Goal: Transaction & Acquisition: Purchase product/service

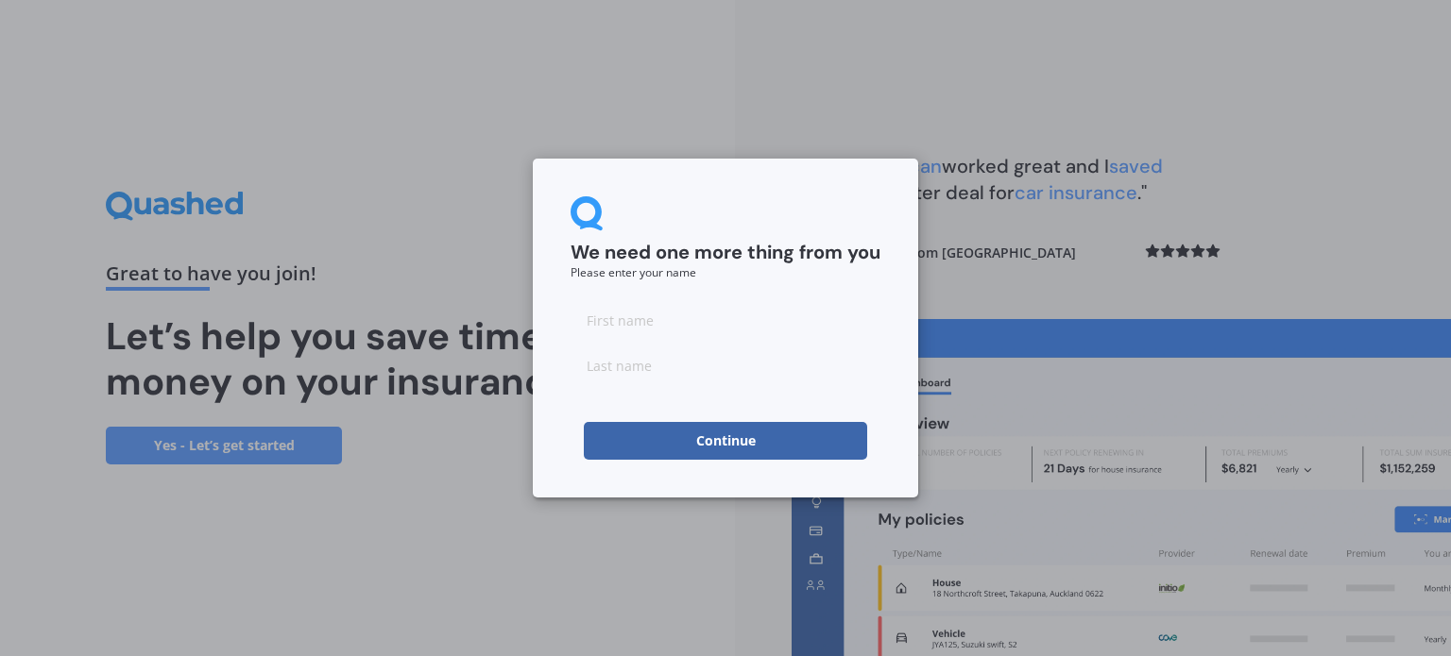
click at [661, 317] on input at bounding box center [725, 320] width 310 height 38
type input "[PERSON_NAME]"
click at [621, 368] on input at bounding box center [725, 366] width 310 height 38
type input "Burridge"
click at [623, 433] on button "Continue" at bounding box center [725, 441] width 283 height 38
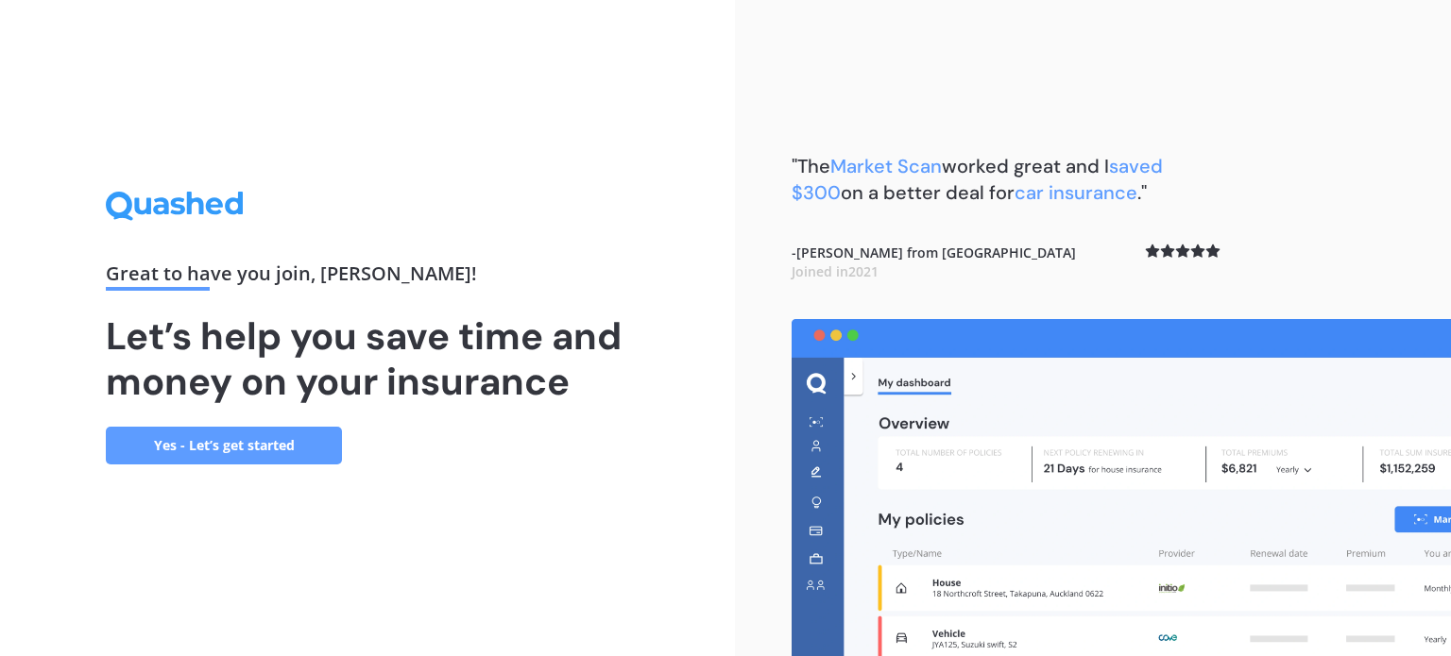
click at [260, 443] on link "Yes - Let’s get started" at bounding box center [224, 446] width 236 height 38
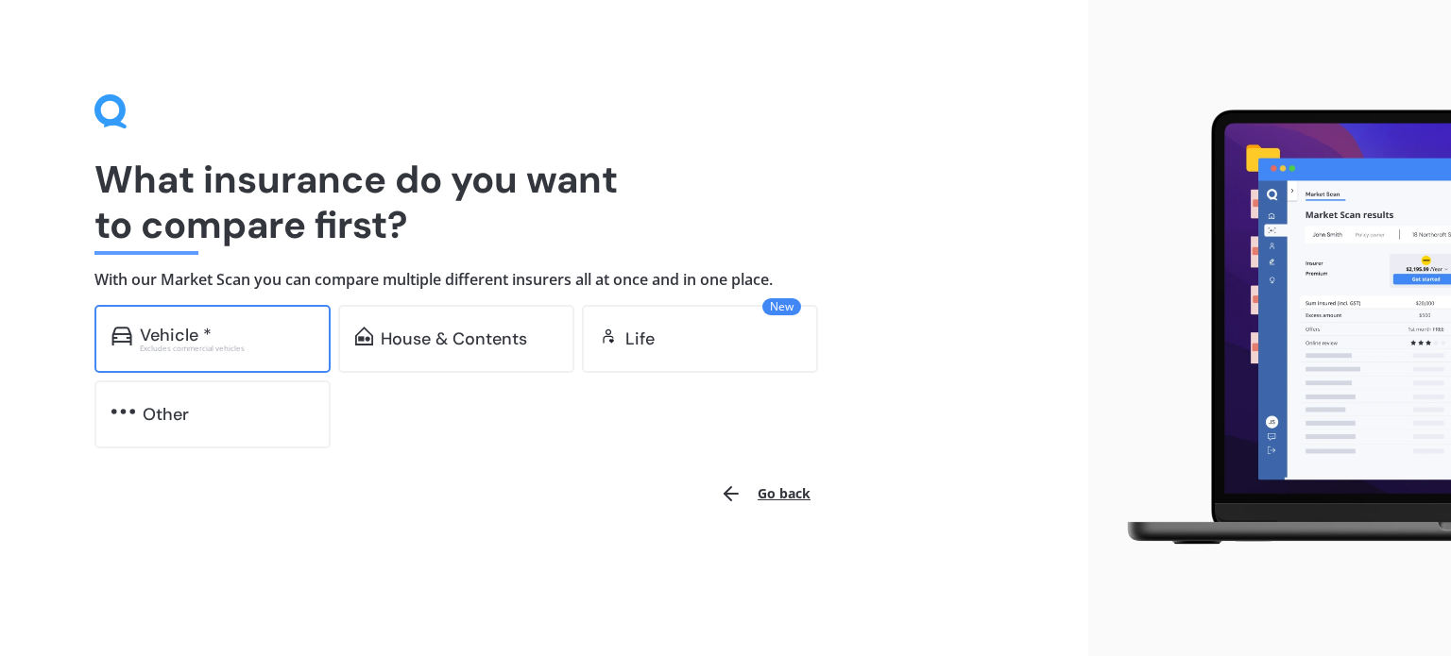
click at [256, 349] on div "Excludes commercial vehicles" at bounding box center [227, 349] width 174 height 8
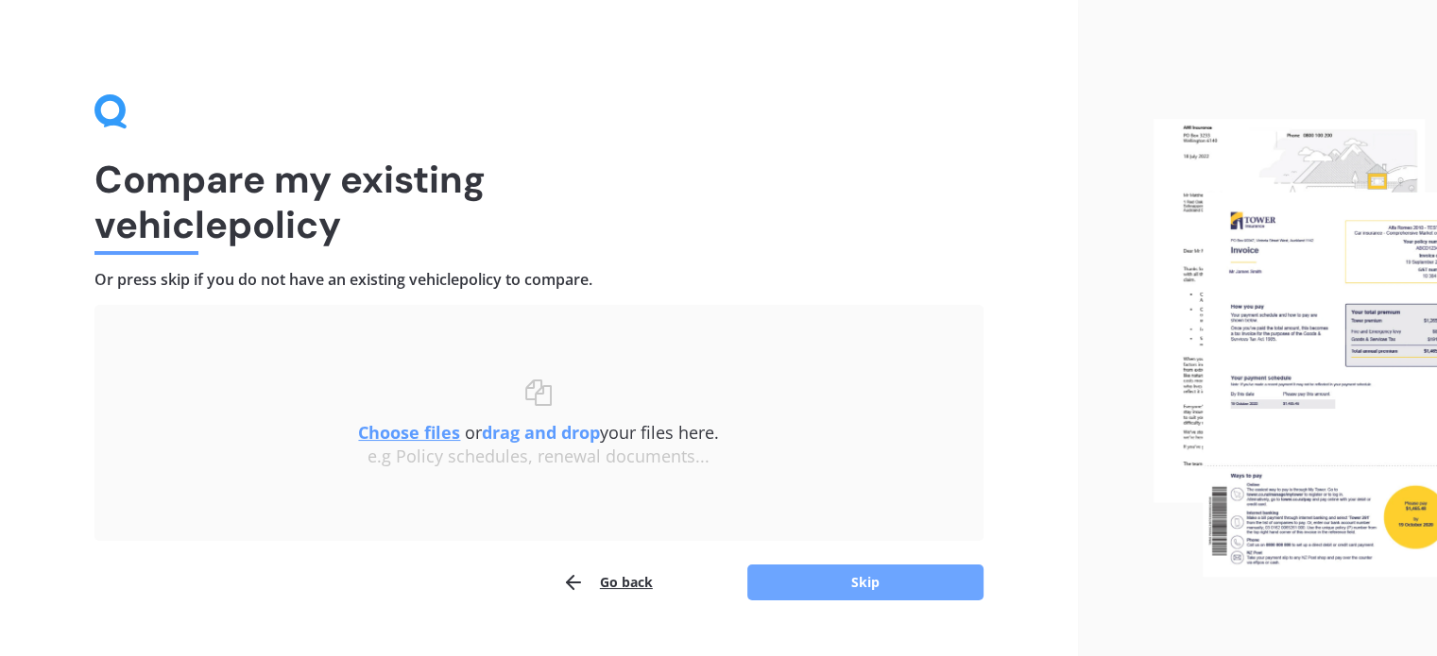
click at [869, 578] on button "Skip" at bounding box center [865, 583] width 236 height 36
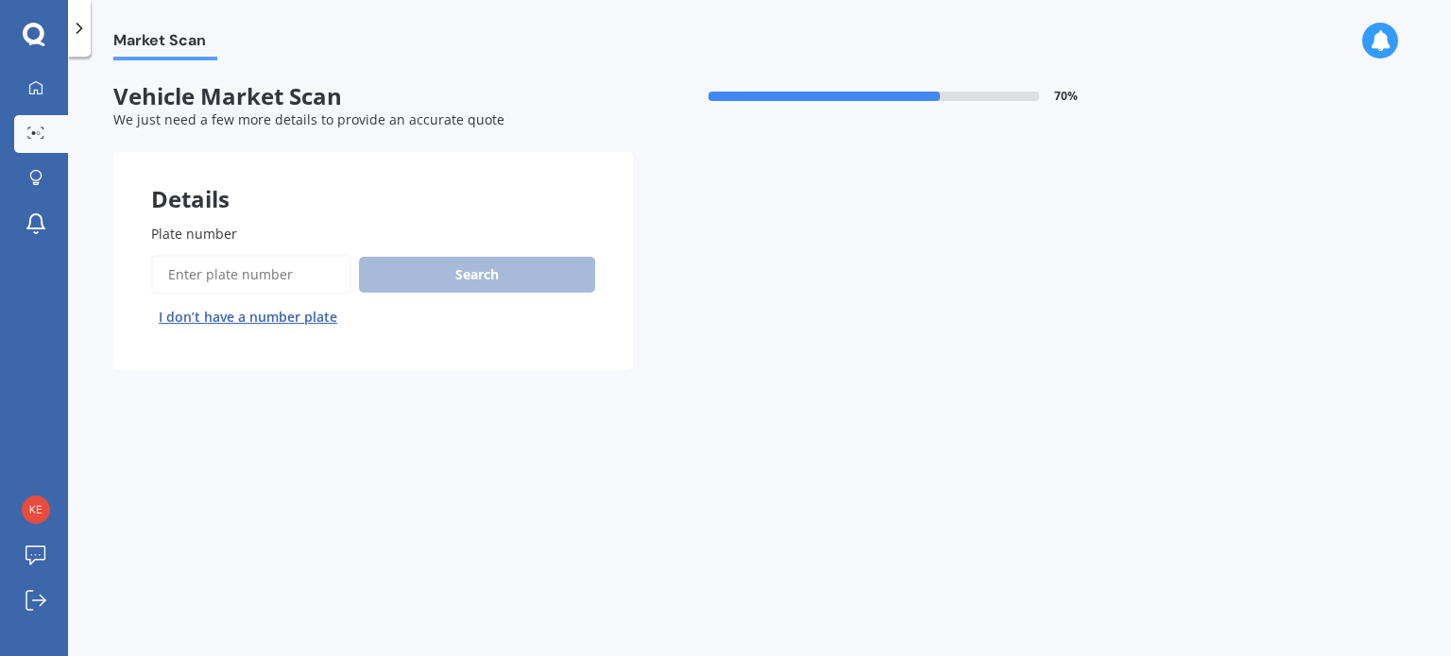
click at [238, 276] on input "Plate number" at bounding box center [251, 275] width 200 height 40
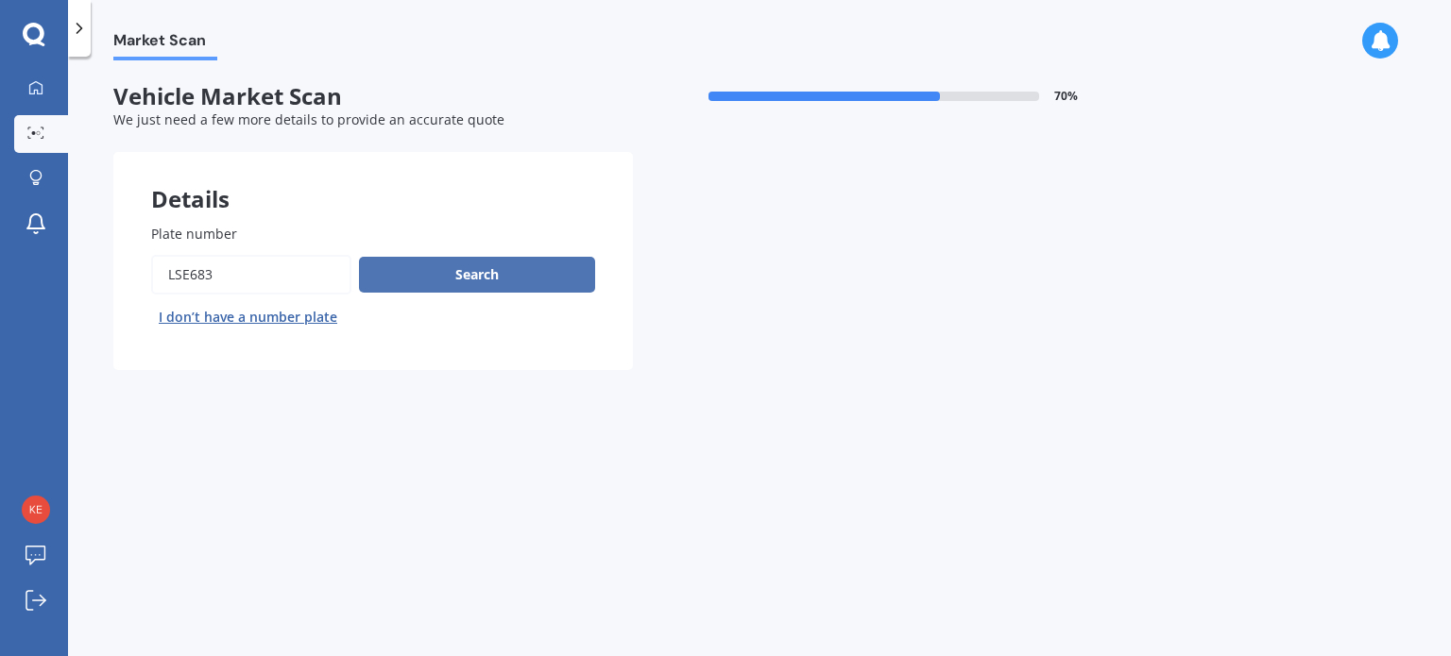
type input "lse683"
click at [483, 282] on button "Search" at bounding box center [477, 275] width 236 height 36
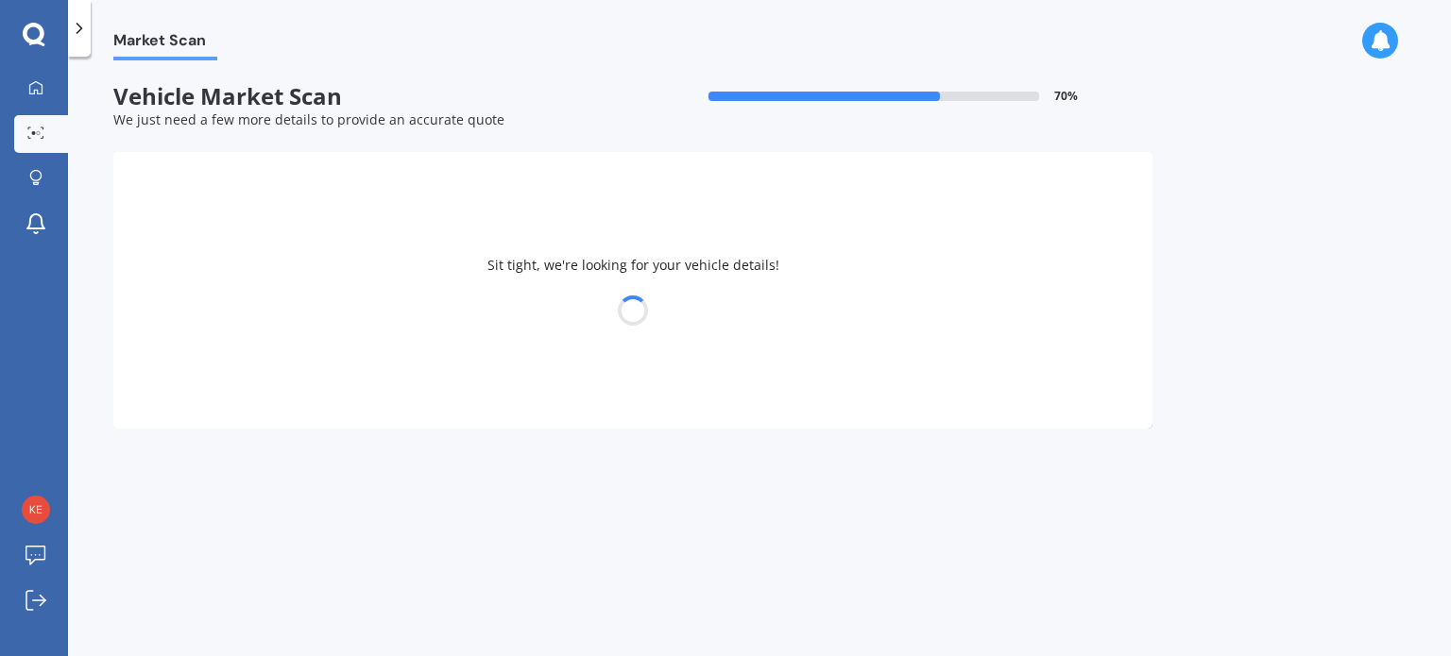
select select "TOYOTA"
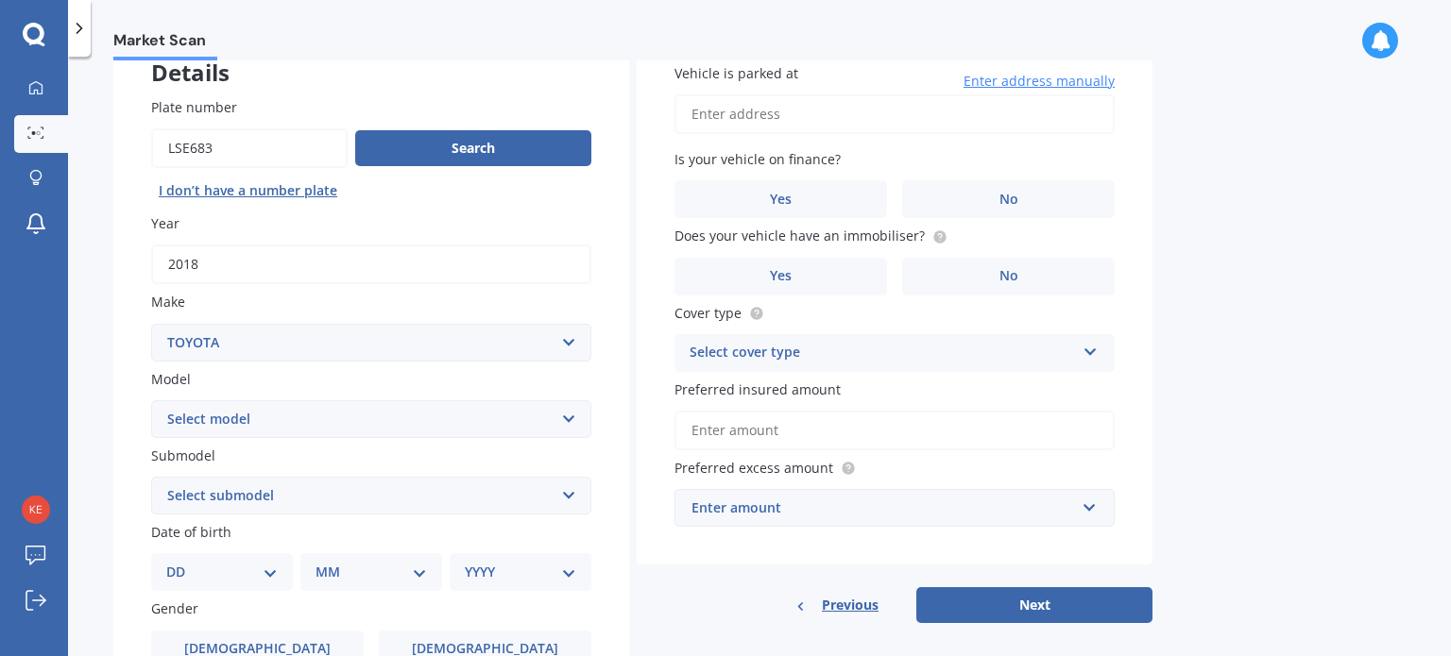
scroll to position [189, 0]
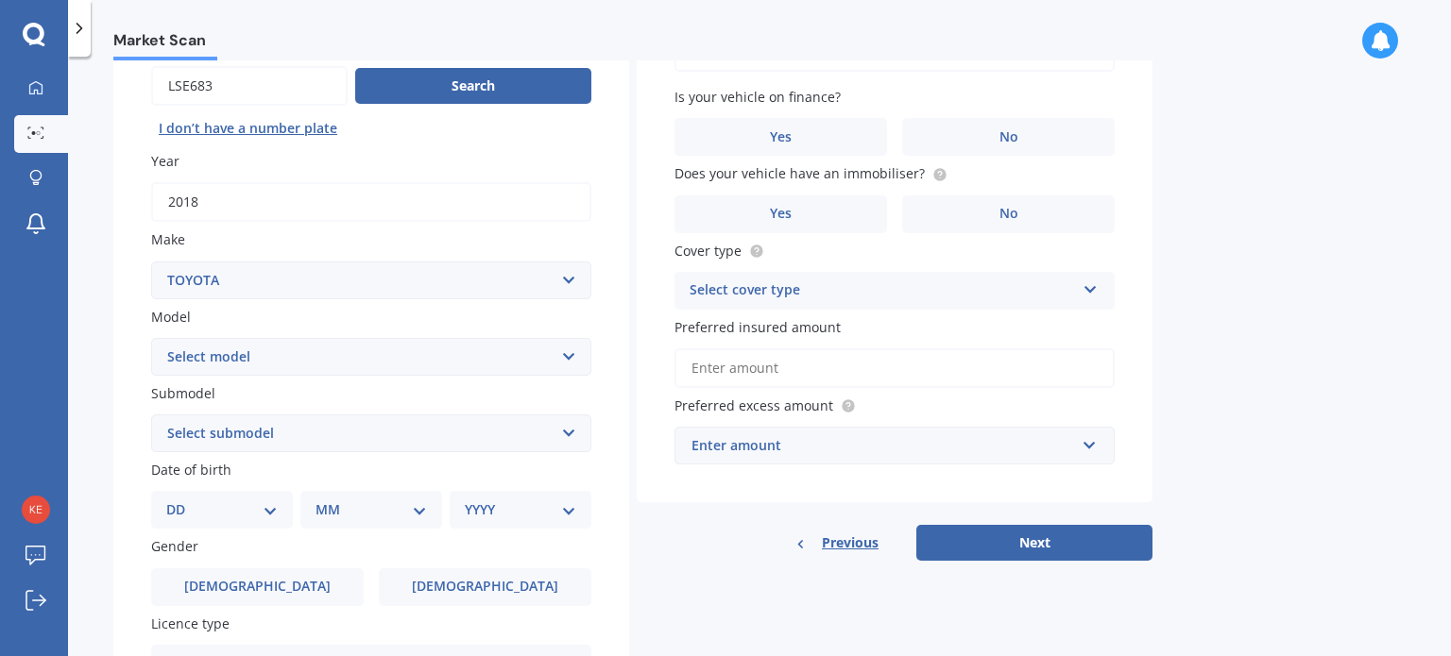
click at [468, 356] on select "Select model 4 Runner 86 [PERSON_NAME] Alphard Altezza Aqua Aristo Aurion Auris…" at bounding box center [371, 357] width 440 height 38
select select "RAV-4"
click at [151, 338] on select "Select model 4 Runner 86 [PERSON_NAME] Alphard Altezza Aqua Aristo Aurion Auris…" at bounding box center [371, 357] width 440 height 38
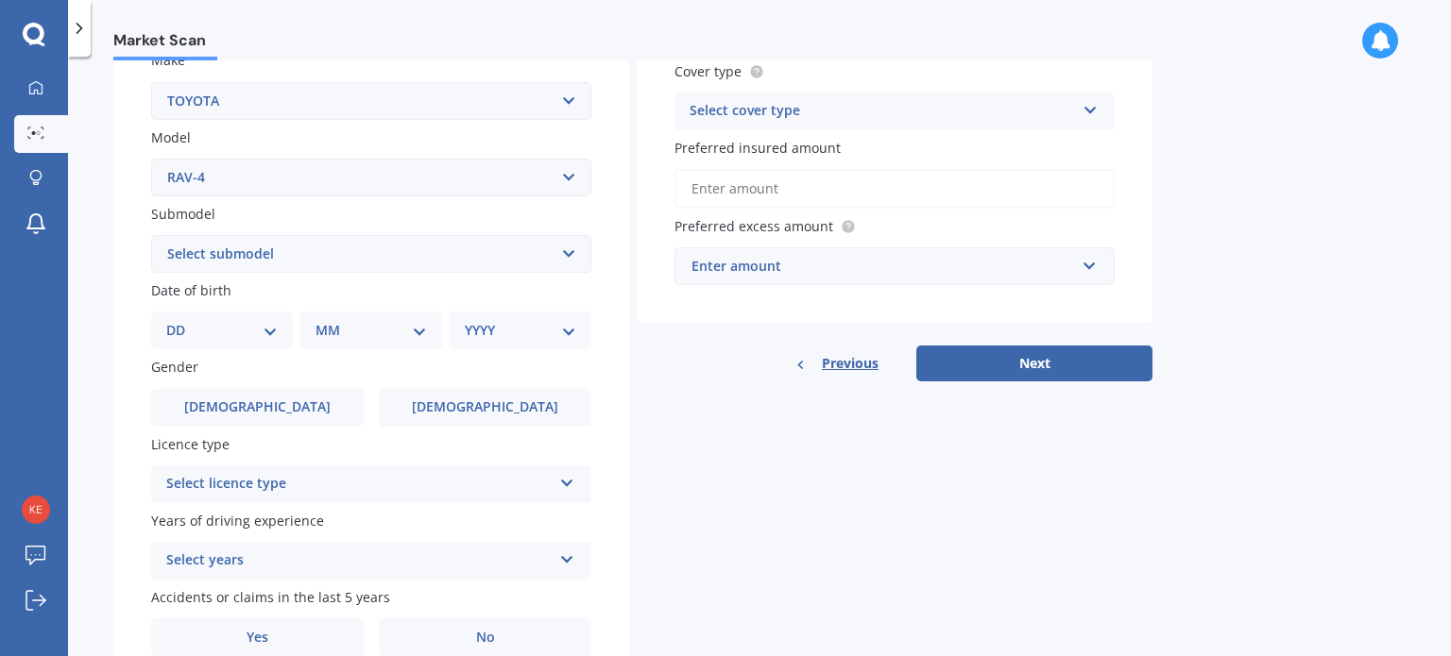
scroll to position [378, 0]
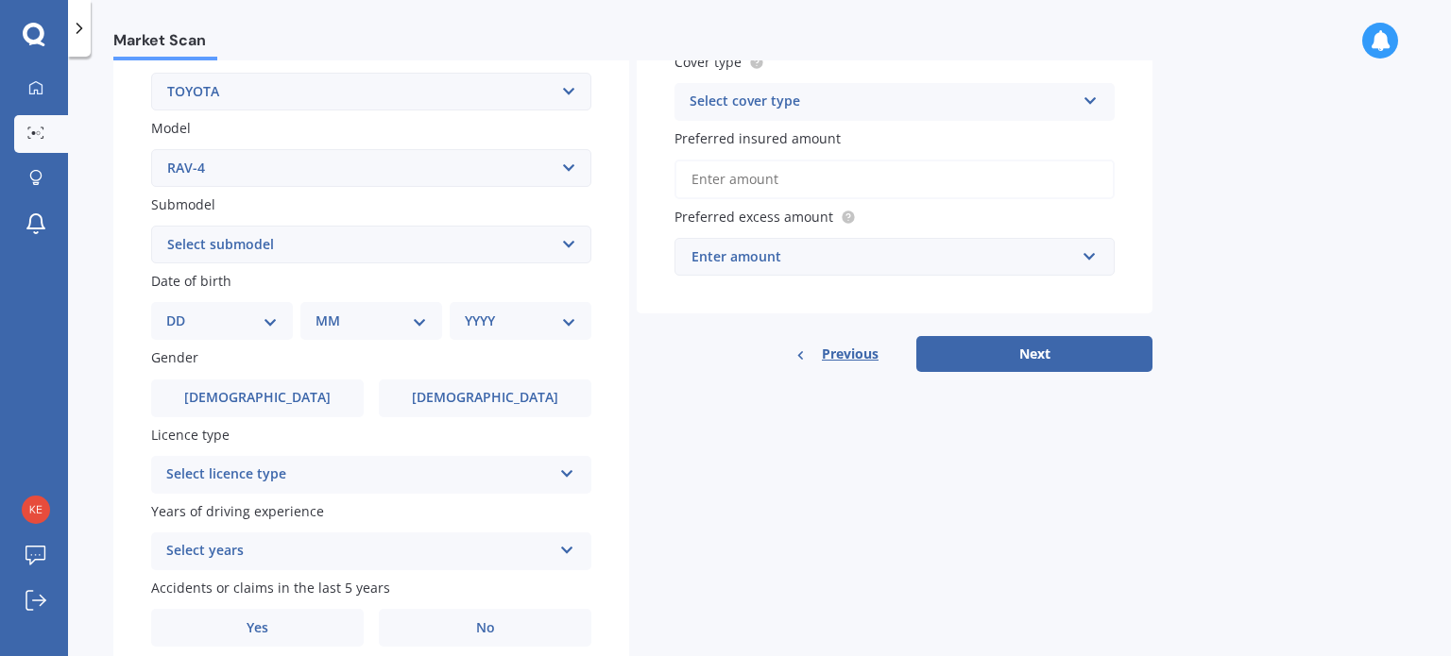
click at [564, 241] on select "Select submodel Diesel EV GX SUV 2.2/4WD/6AT Hybrid Hybrid 2WD Petrol" at bounding box center [371, 245] width 440 height 38
select select "PETROL"
click at [151, 226] on select "Select submodel Diesel EV GX SUV 2.2/4WD/6AT Hybrid Hybrid 2WD Petrol" at bounding box center [371, 245] width 440 height 38
click at [565, 322] on select "YYYY 2025 2024 2023 2022 2021 2020 2019 2018 2017 2016 2015 2014 2013 2012 2011…" at bounding box center [520, 321] width 111 height 21
select select "2018"
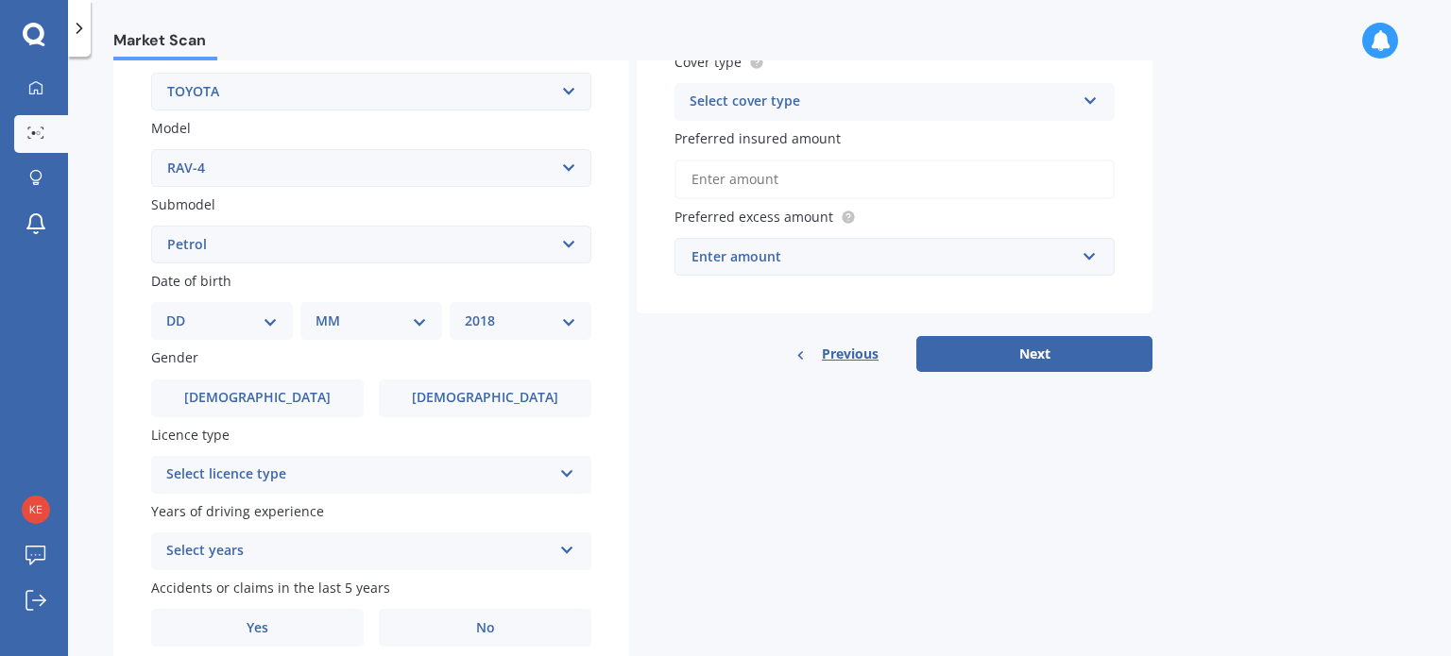
click at [465, 311] on select "YYYY 2025 2024 2023 2022 2021 2020 2019 2018 2017 2016 2015 2014 2013 2012 2011…" at bounding box center [520, 321] width 111 height 21
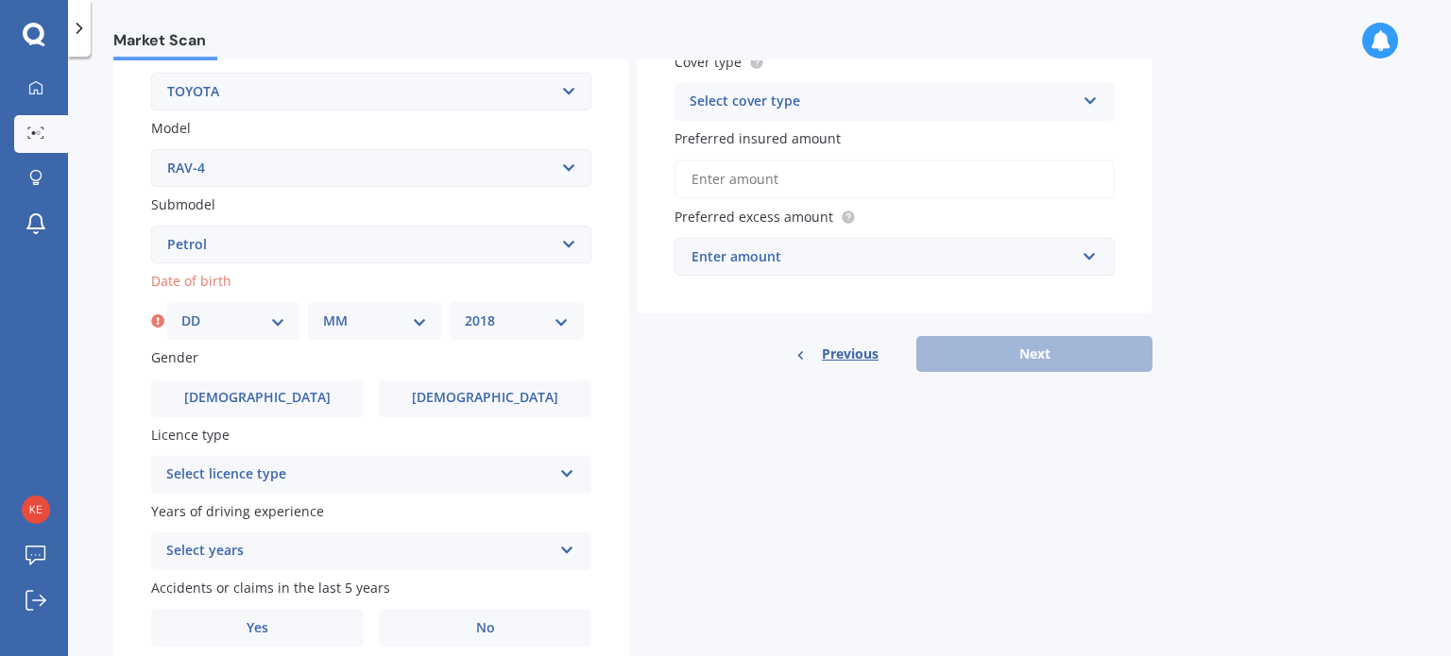
click at [276, 322] on select "DD 01 02 03 04 05 06 07 08 09 10 11 12 13 14 15 16 17 18 19 20 21 22 23 24 25 2…" at bounding box center [233, 321] width 104 height 21
select select "21"
click at [181, 311] on select "DD 01 02 03 04 05 06 07 08 09 10 11 12 13 14 15 16 17 18 19 20 21 22 23 24 25 2…" at bounding box center [233, 321] width 104 height 21
click at [419, 320] on select "MM 01 02 03 04 05 06 07 08 09 10 11 12" at bounding box center [375, 321] width 104 height 21
select select "09"
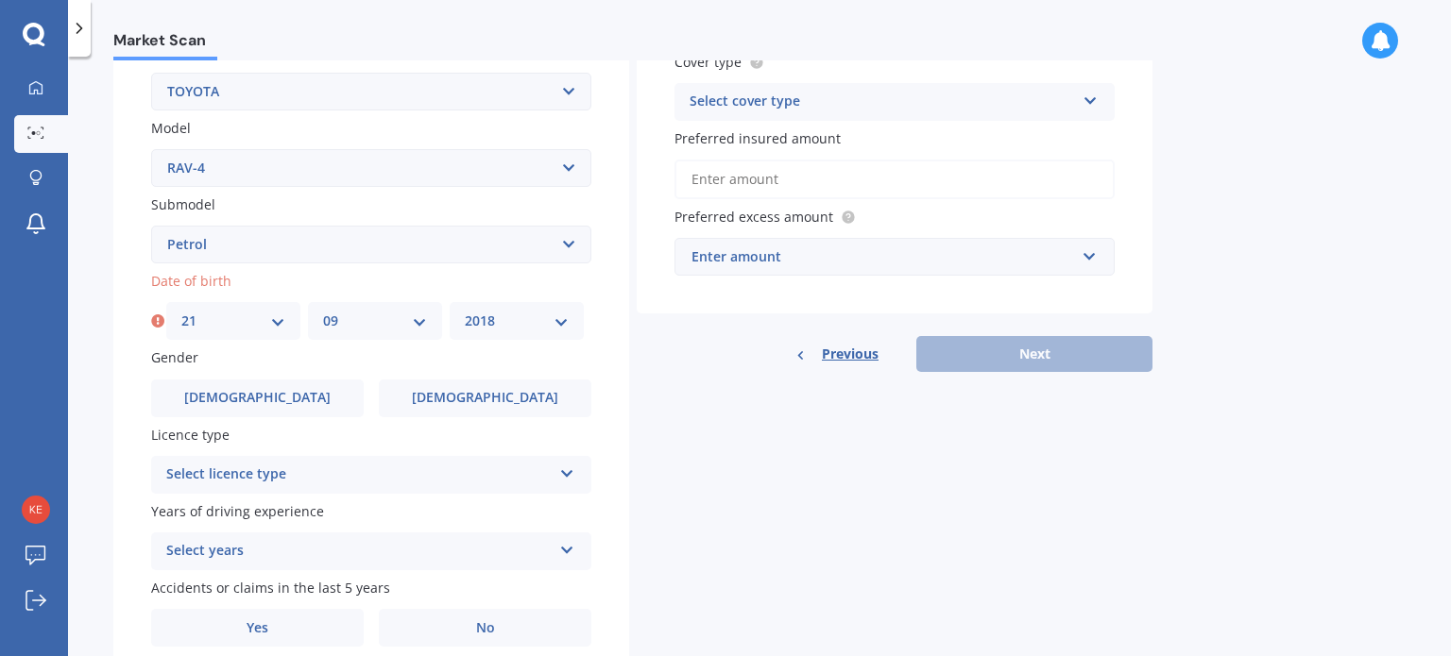
click at [323, 311] on select "MM 01 02 03 04 05 06 07 08 09 10 11 12" at bounding box center [375, 321] width 104 height 21
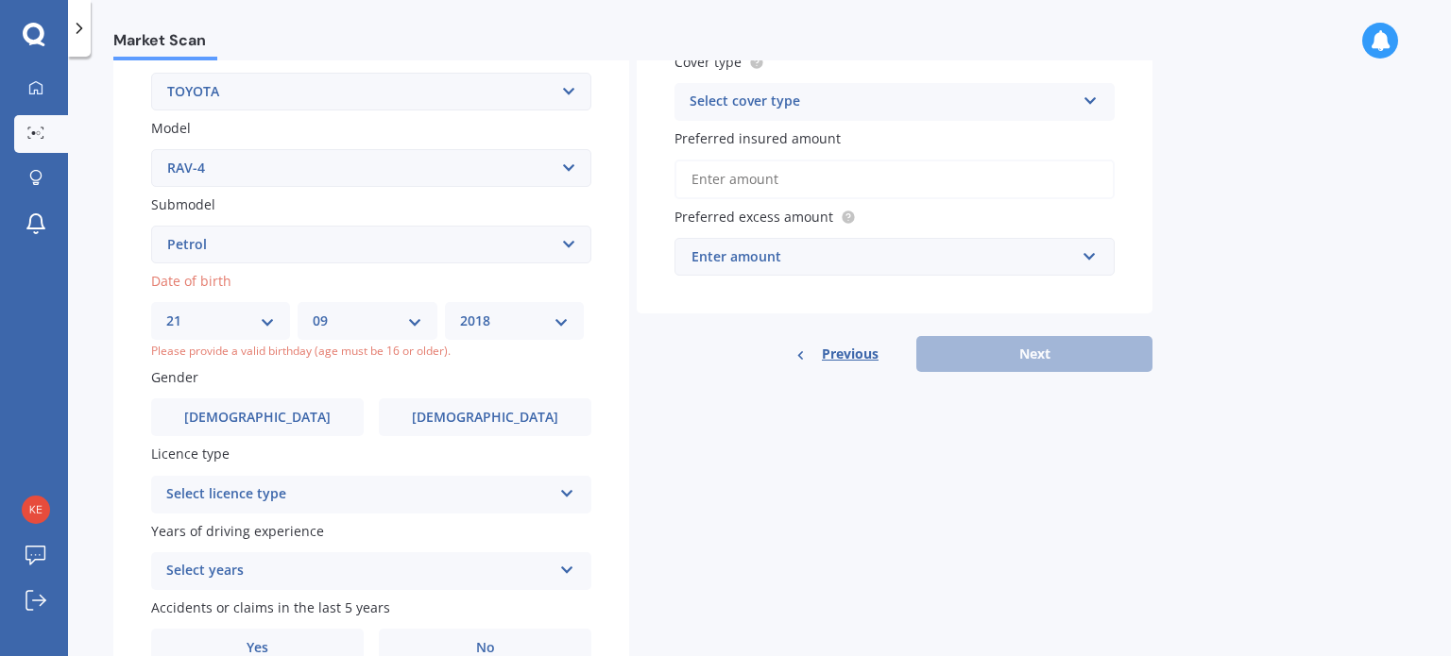
drag, startPoint x: 562, startPoint y: 320, endPoint x: 547, endPoint y: 320, distance: 15.1
click at [562, 320] on select "YYYY 2025 2024 2023 2022 2021 2020 2019 2018 2017 2016 2015 2014 2013 2012 2011…" at bounding box center [514, 321] width 109 height 21
select select "1963"
click at [465, 311] on select "YYYY 2025 2024 2023 2022 2021 2020 2019 2018 2017 2016 2015 2014 2013 2012 2011…" at bounding box center [514, 321] width 109 height 21
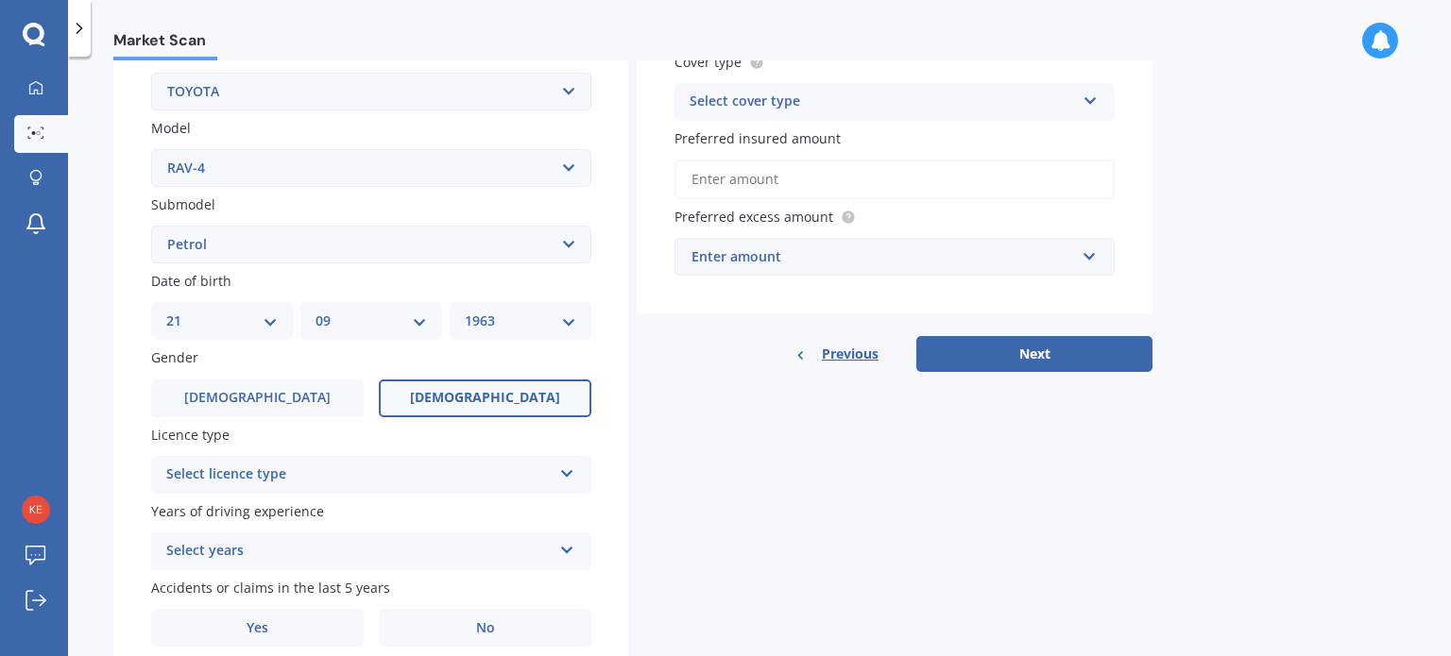
click at [480, 401] on span "[DEMOGRAPHIC_DATA]" at bounding box center [485, 398] width 150 height 16
click at [0, 0] on input "[DEMOGRAPHIC_DATA]" at bounding box center [0, 0] width 0 height 0
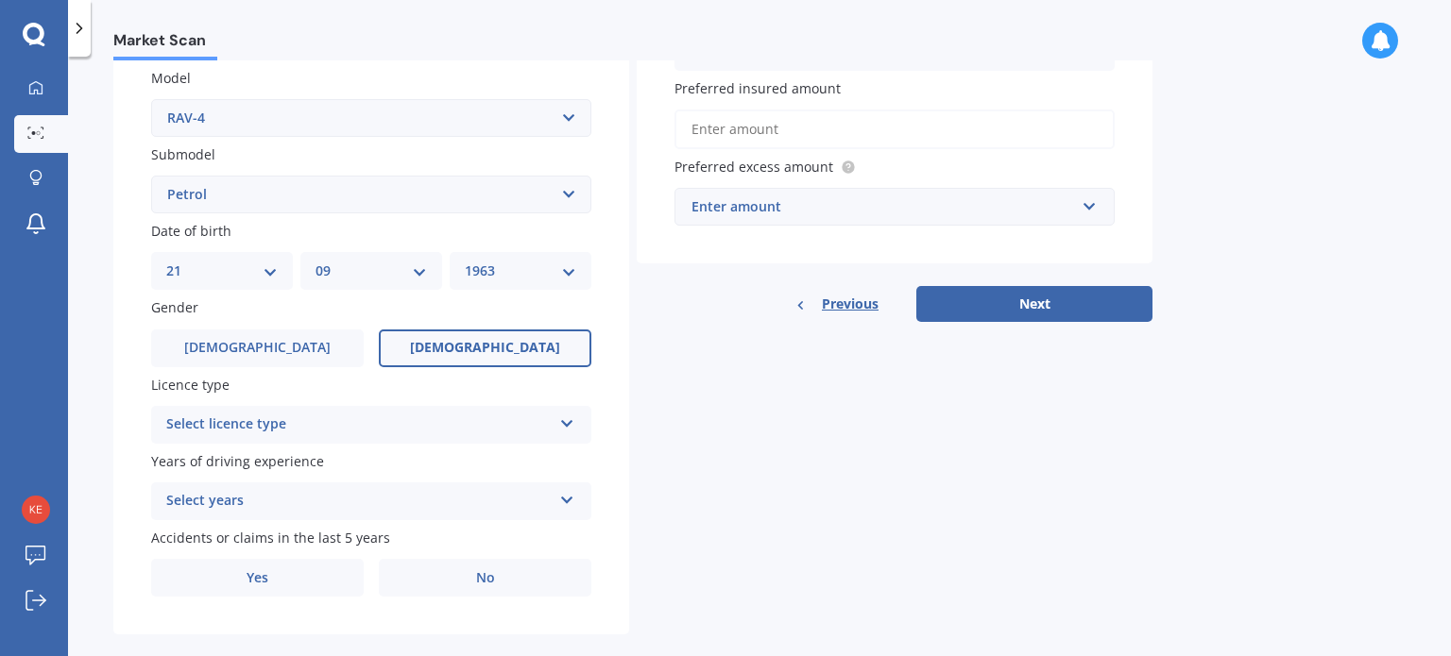
scroll to position [455, 0]
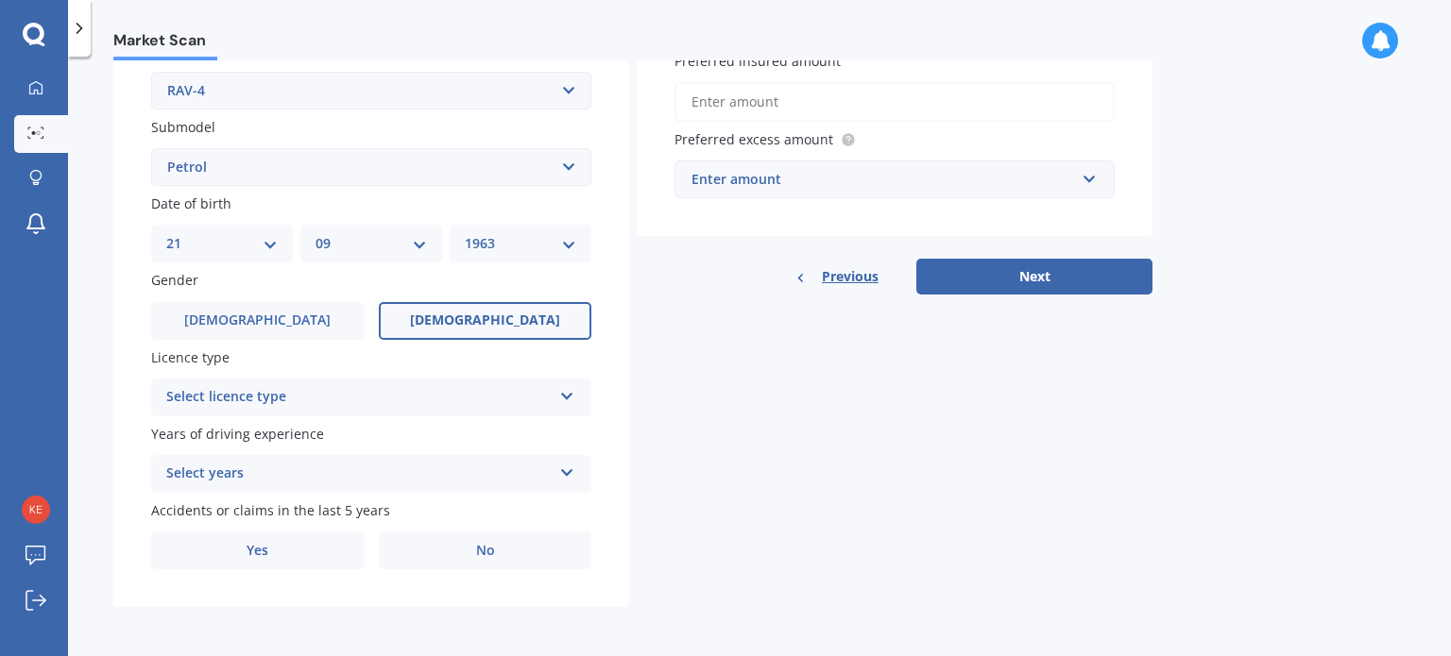
click at [564, 393] on icon at bounding box center [567, 392] width 16 height 13
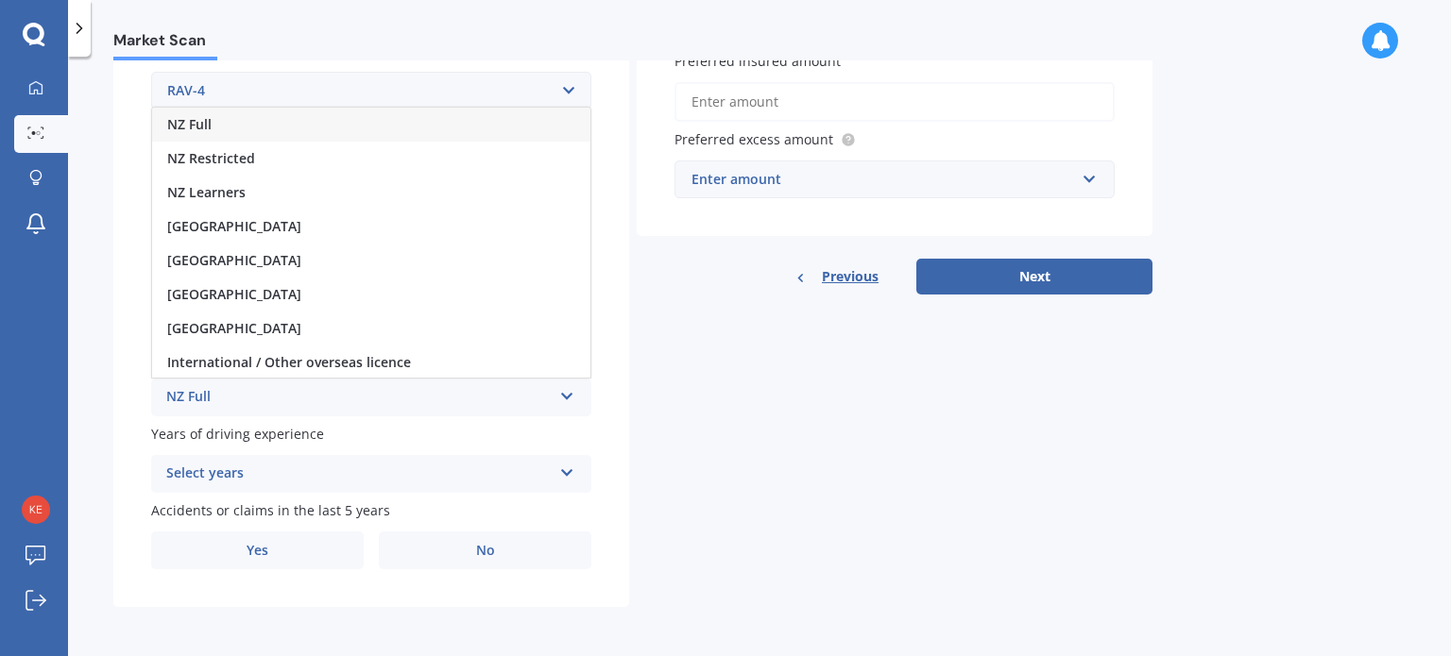
click at [209, 121] on span "NZ Full" at bounding box center [189, 124] width 44 height 18
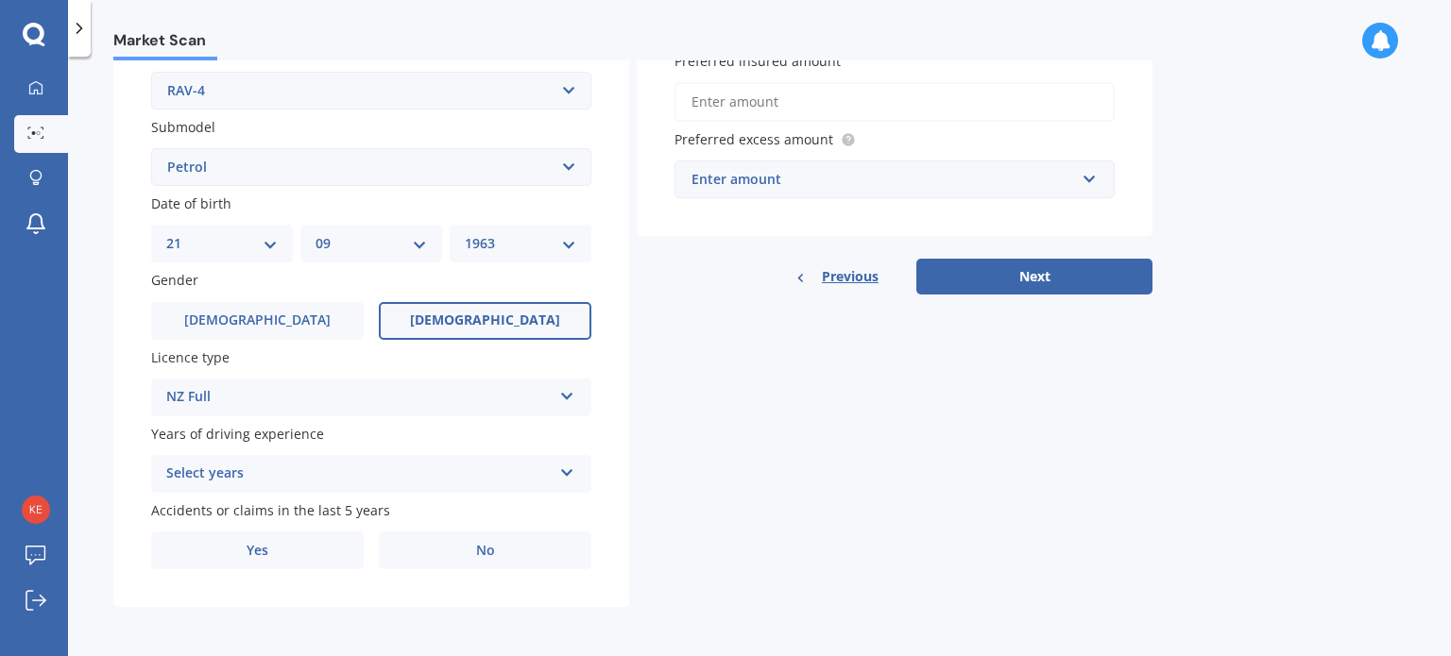
click at [390, 473] on div "Select years" at bounding box center [358, 474] width 385 height 23
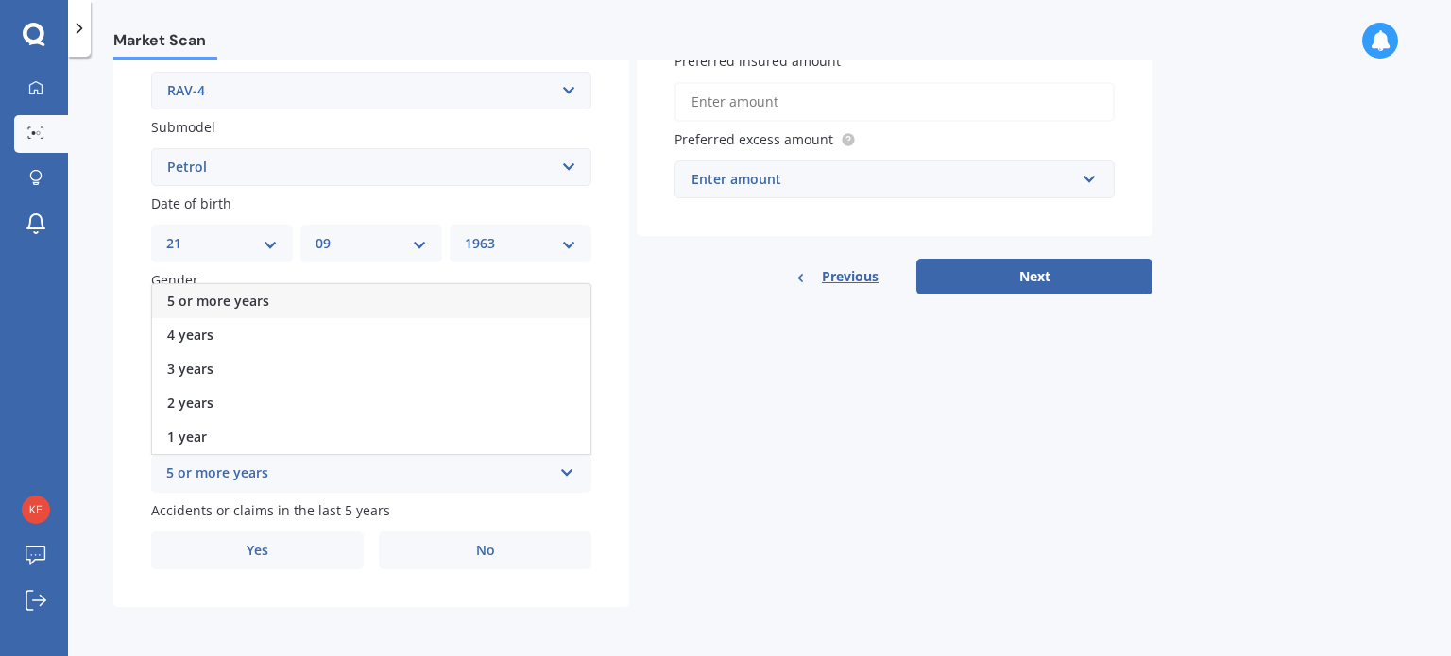
click at [258, 297] on span "5 or more years" at bounding box center [218, 301] width 102 height 18
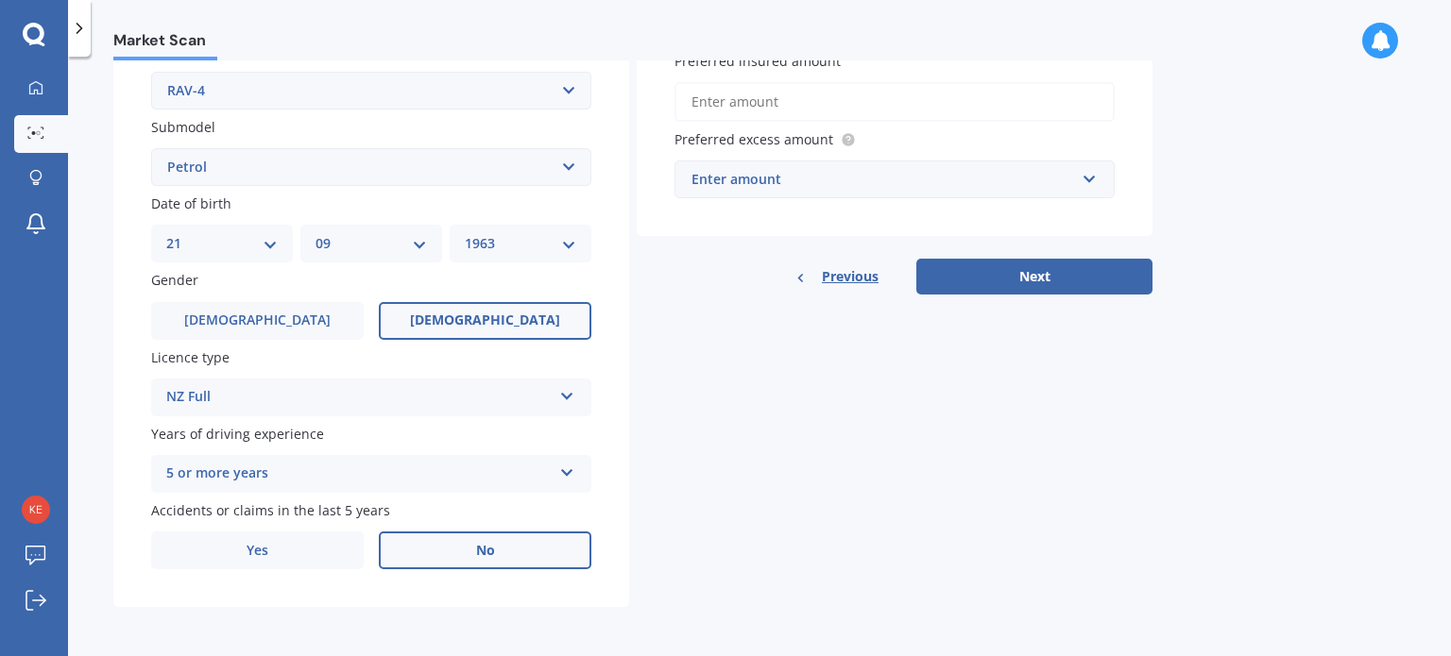
click at [495, 553] on label "No" at bounding box center [485, 551] width 213 height 38
click at [0, 0] on input "No" at bounding box center [0, 0] width 0 height 0
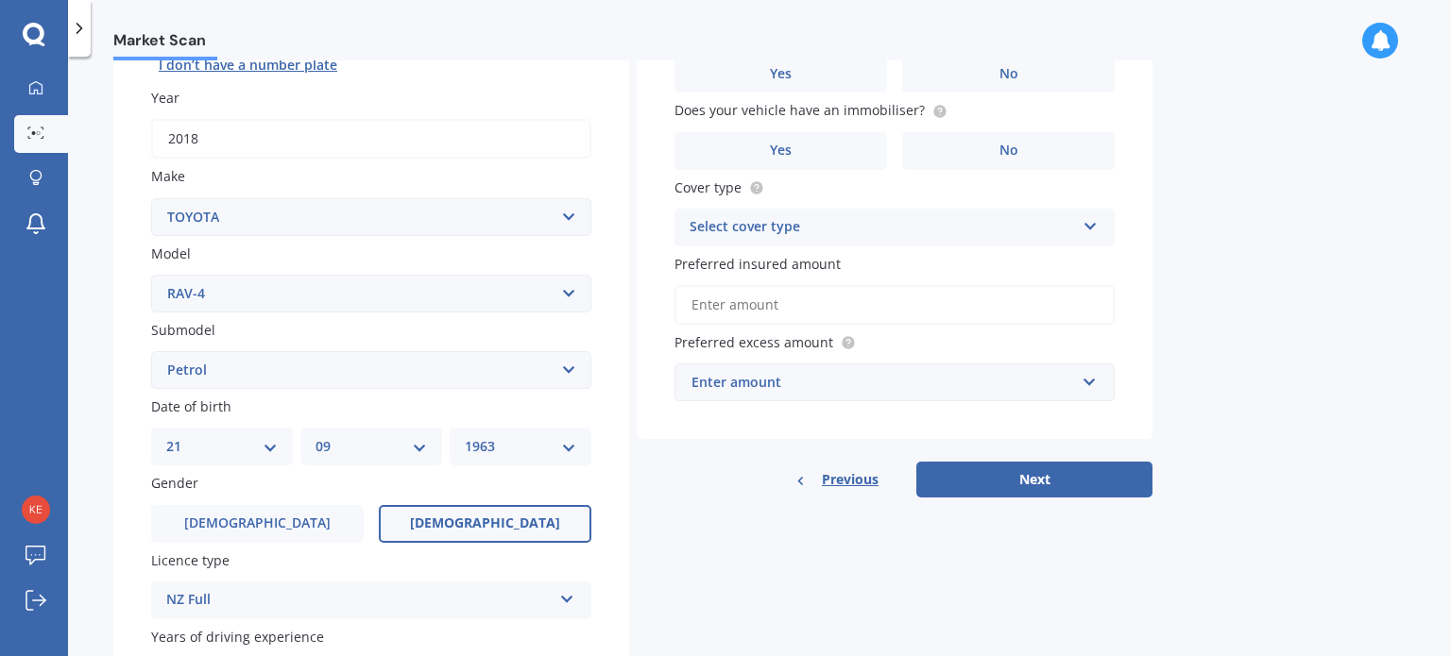
scroll to position [0, 0]
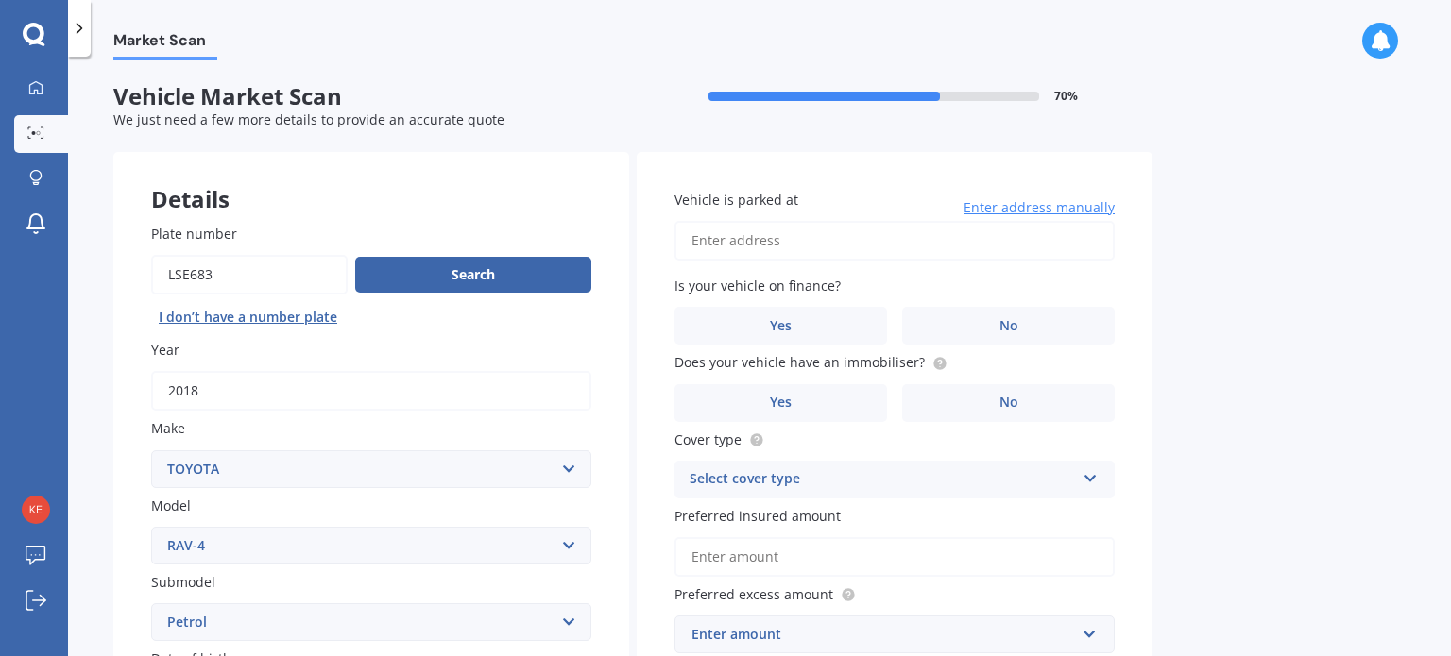
click at [757, 247] on input "Vehicle is parked at" at bounding box center [894, 241] width 440 height 40
type input "[STREET_ADDRESS]"
click at [994, 324] on label "No" at bounding box center [1008, 326] width 213 height 38
click at [0, 0] on input "No" at bounding box center [0, 0] width 0 height 0
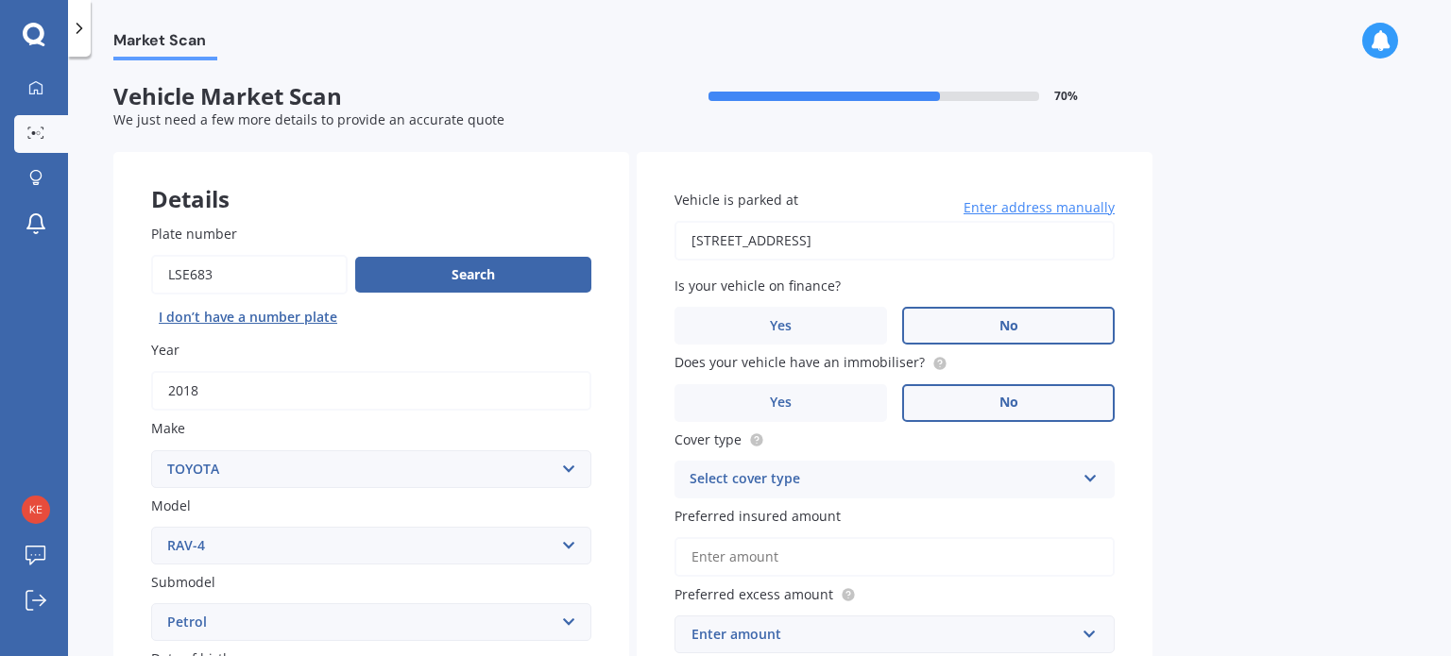
click at [977, 399] on label "No" at bounding box center [1008, 403] width 213 height 38
click at [0, 0] on input "No" at bounding box center [0, 0] width 0 height 0
click at [900, 486] on div "Select cover type" at bounding box center [881, 479] width 385 height 23
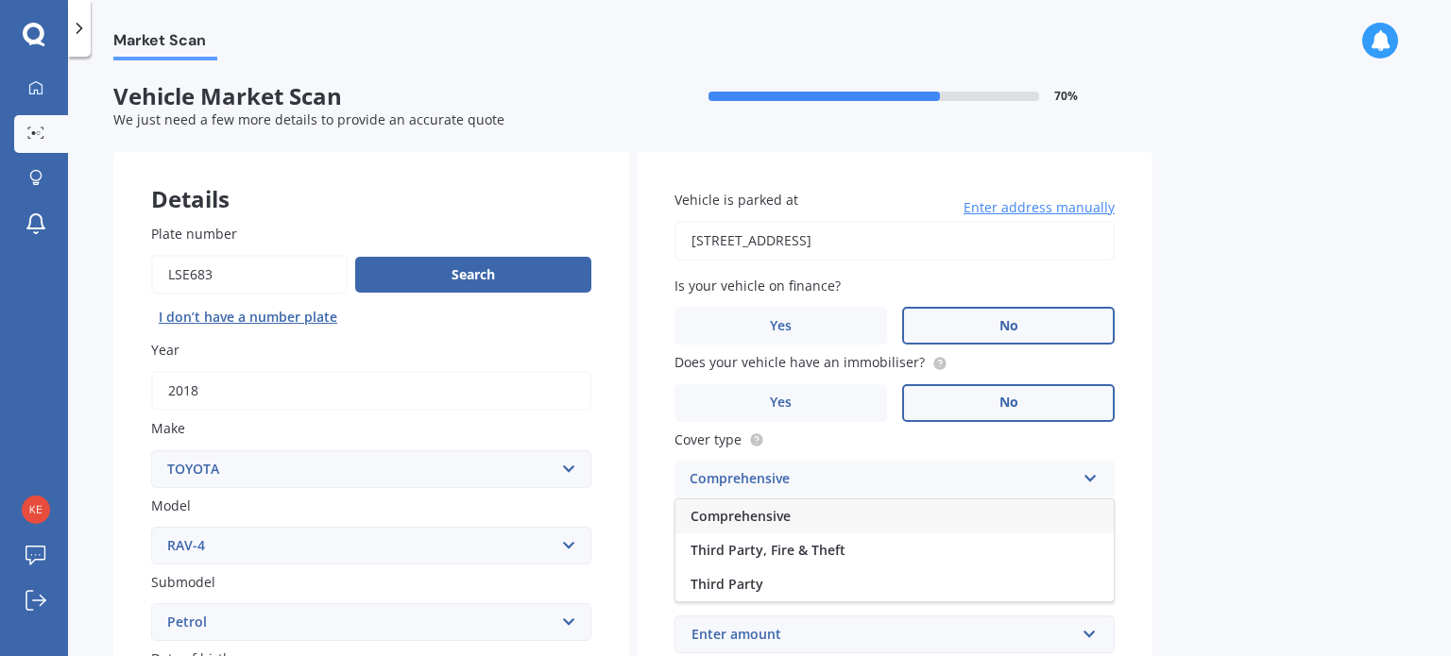
click at [804, 509] on div "Comprehensive" at bounding box center [894, 517] width 438 height 34
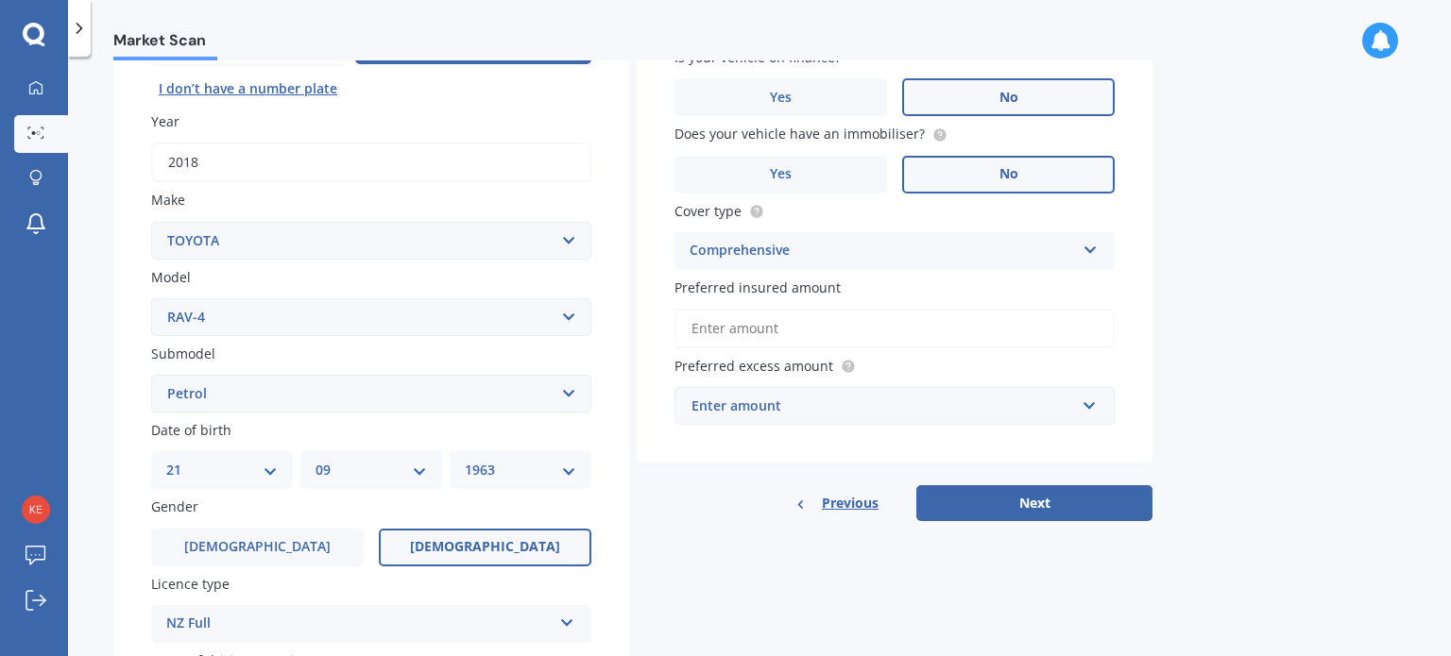
scroll to position [283, 0]
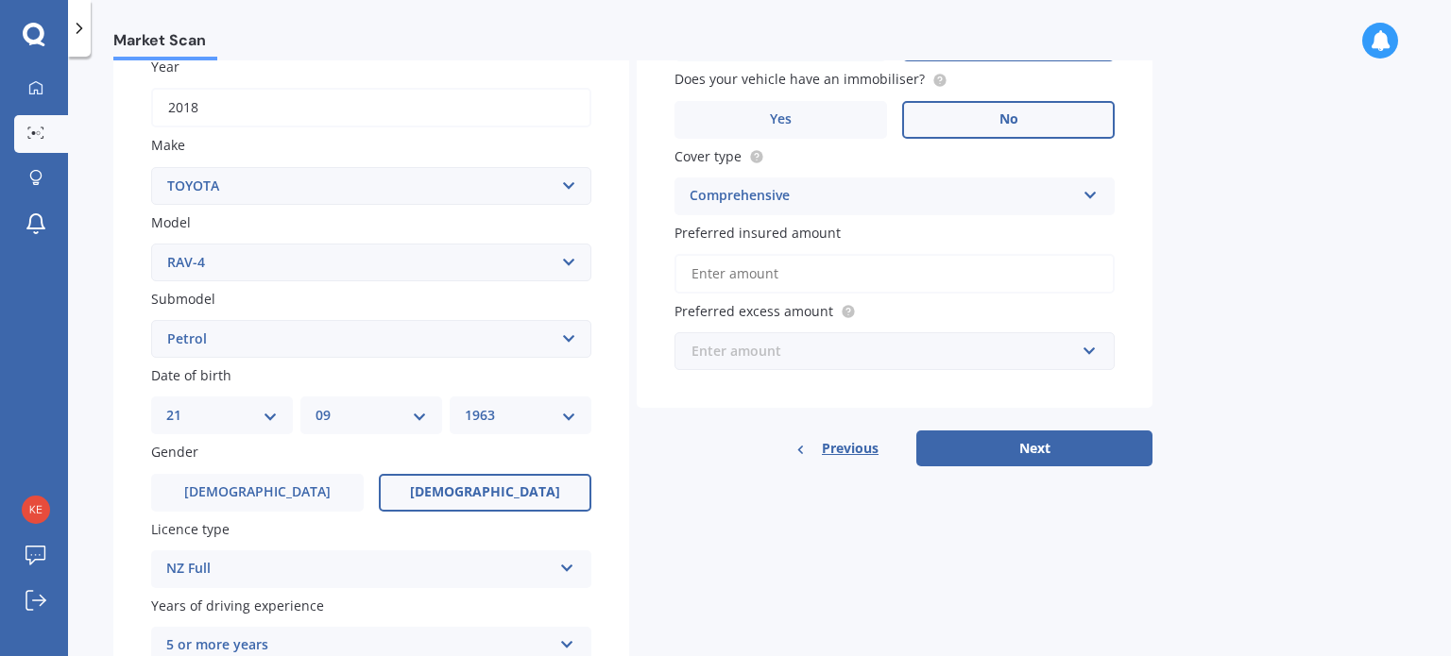
click at [1095, 353] on input "text" at bounding box center [887, 351] width 423 height 36
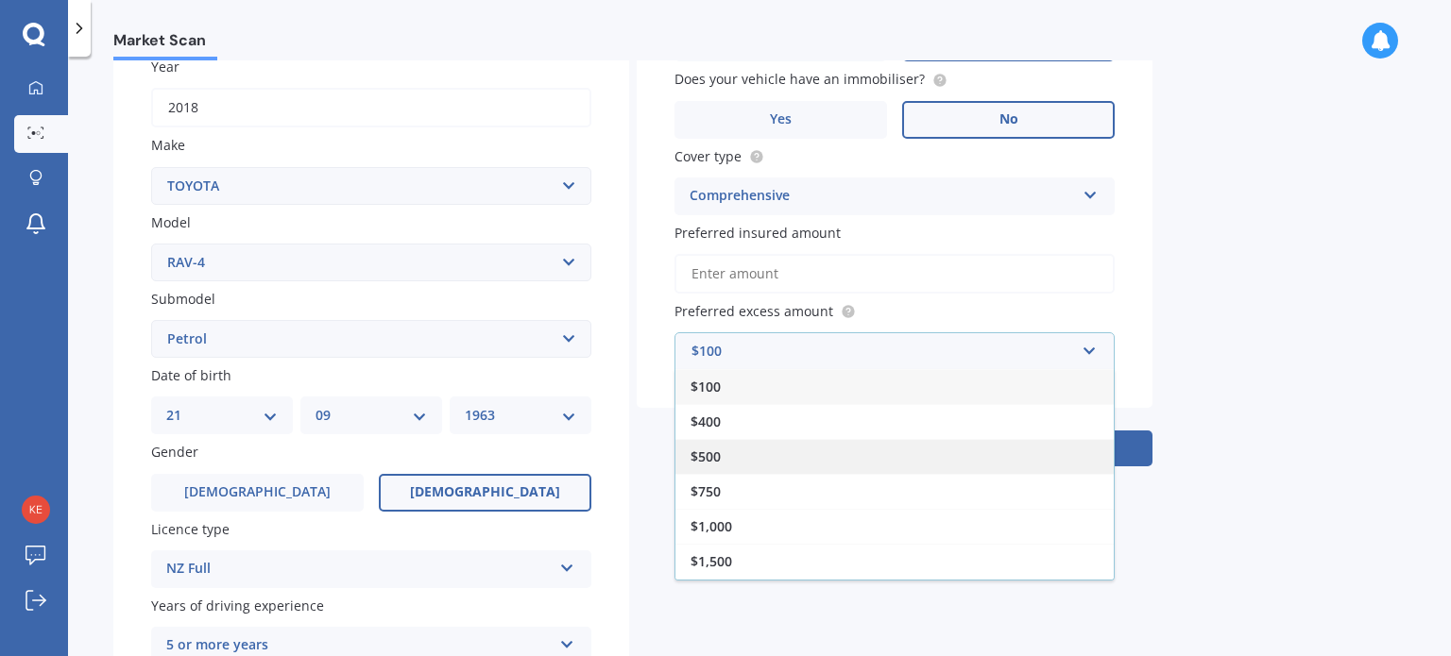
click at [737, 460] on div "$500" at bounding box center [894, 456] width 438 height 35
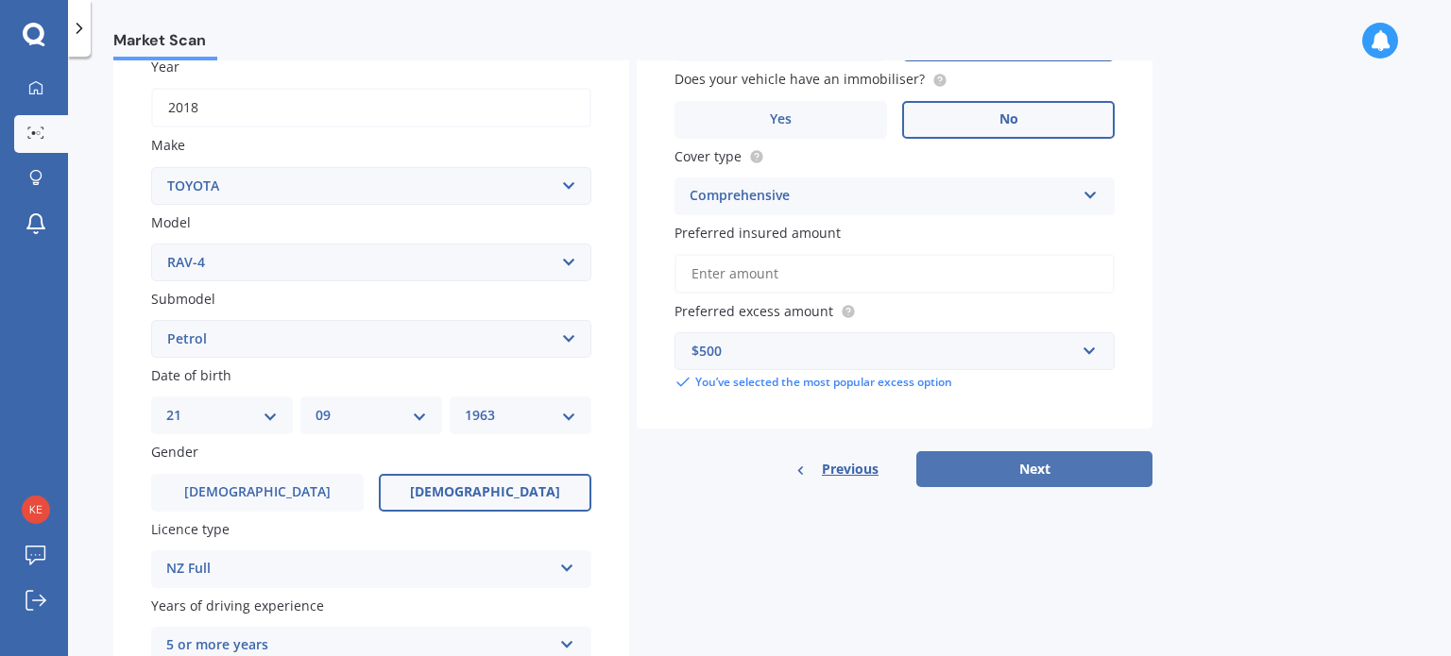
click at [1047, 468] on button "Next" at bounding box center [1034, 469] width 236 height 36
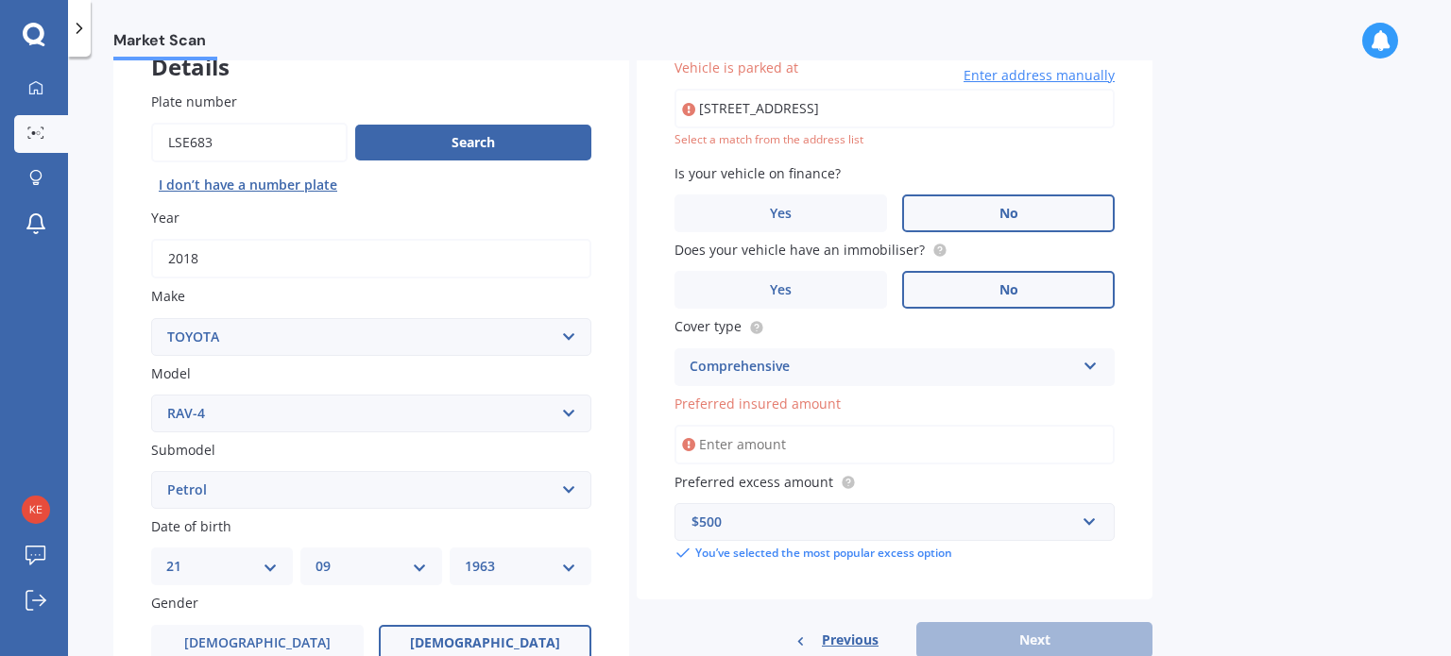
scroll to position [128, 0]
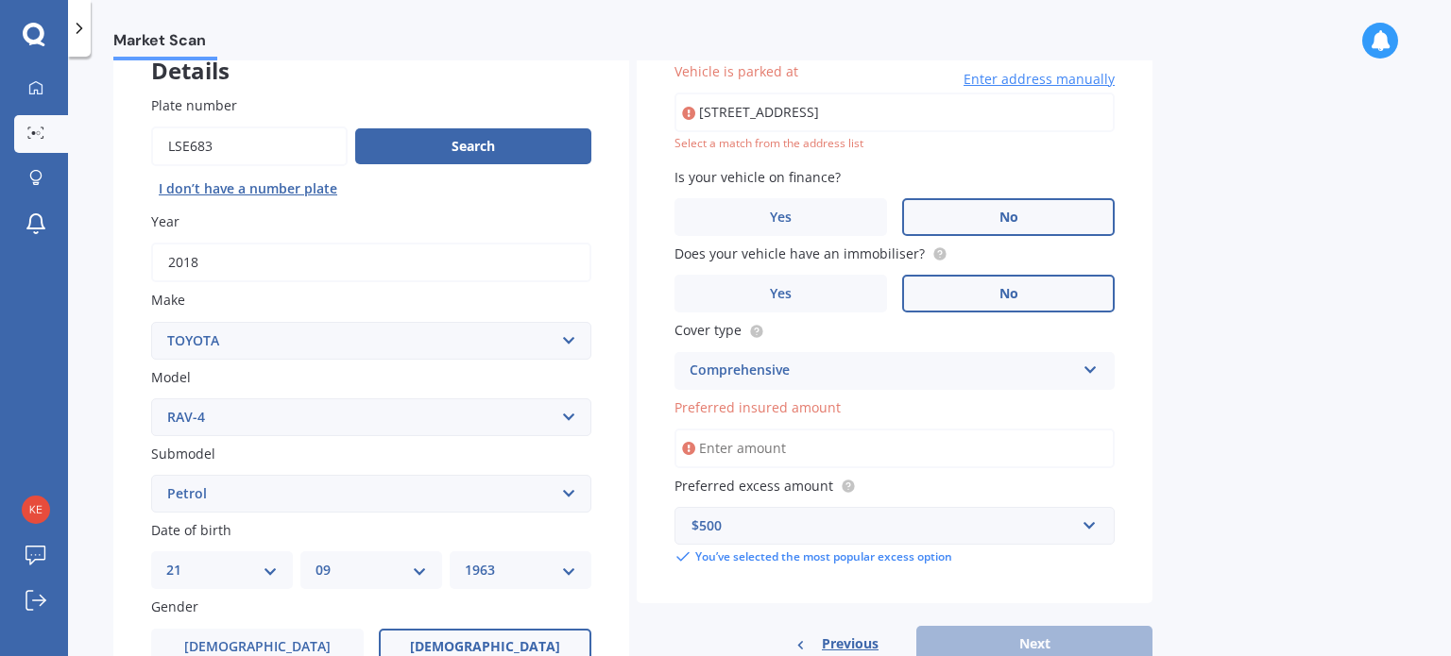
click at [875, 109] on input "[STREET_ADDRESS]" at bounding box center [894, 113] width 440 height 40
click at [885, 110] on input "[STREET_ADDRESS]" at bounding box center [894, 113] width 440 height 40
drag, startPoint x: 1038, startPoint y: 109, endPoint x: 674, endPoint y: 128, distance: 364.1
click at [674, 128] on input "[STREET_ADDRESS]" at bounding box center [894, 113] width 440 height 40
type input "[STREET_ADDRESS]"
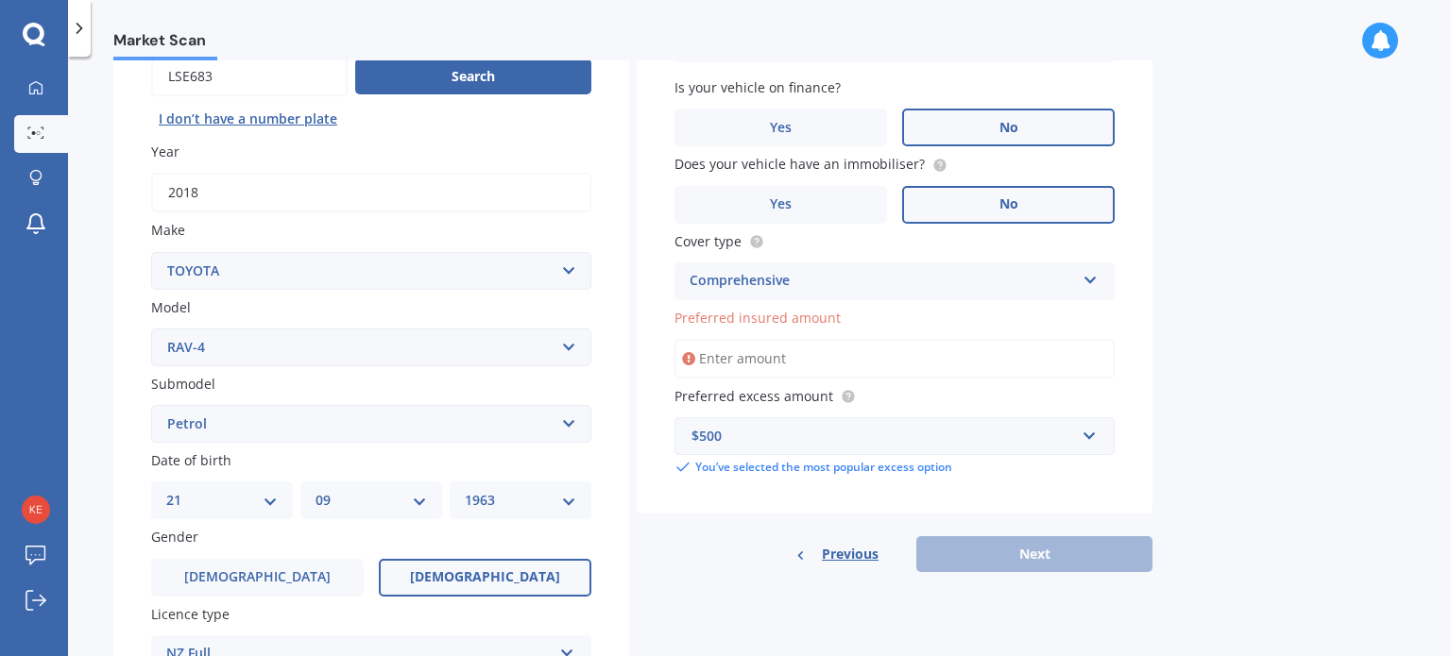
scroll to position [317, 0]
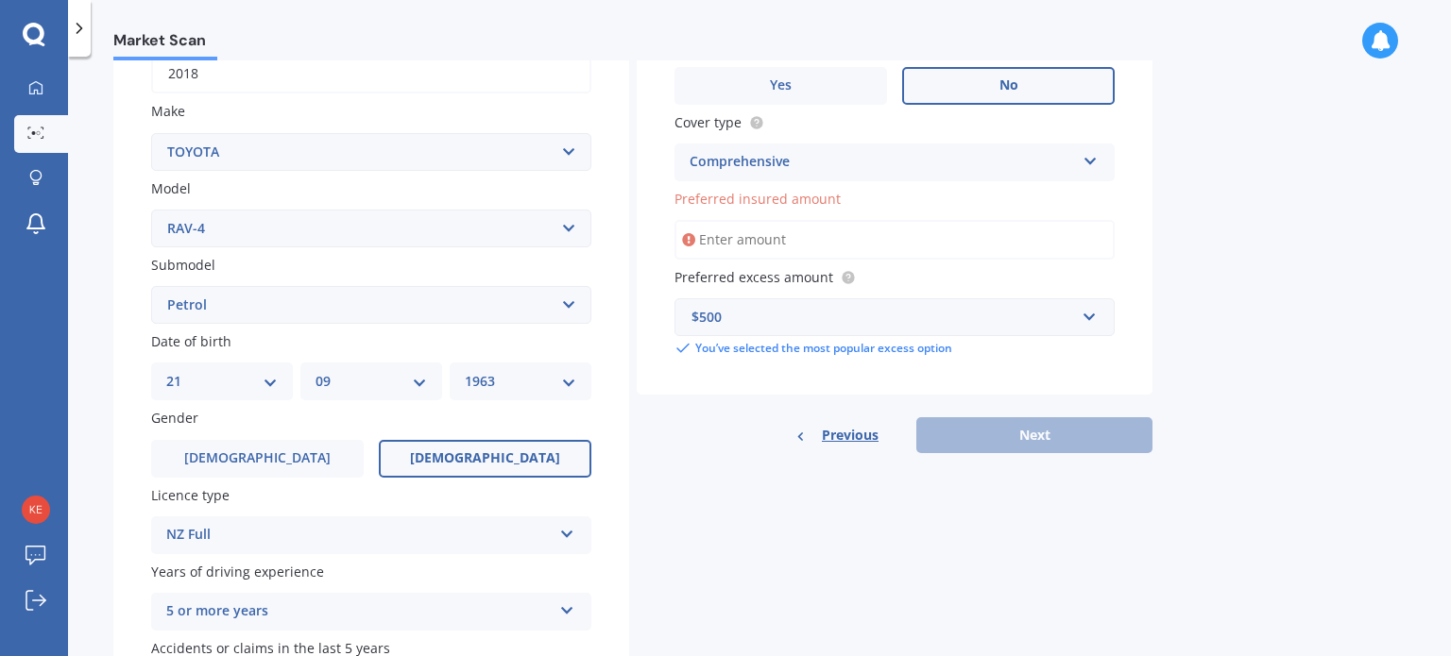
click at [710, 233] on input "Preferred insured amount" at bounding box center [894, 240] width 440 height 40
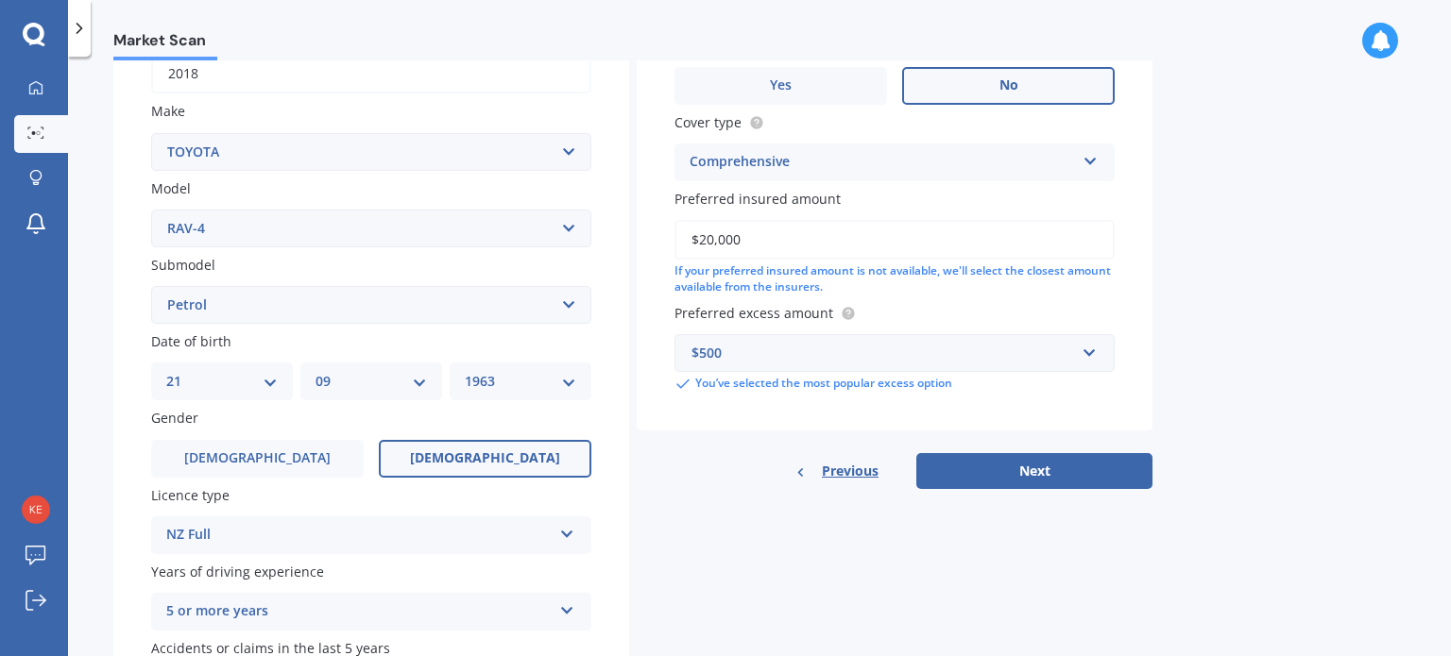
drag, startPoint x: 759, startPoint y: 237, endPoint x: 679, endPoint y: 237, distance: 80.3
click at [679, 237] on input "$20,000" at bounding box center [894, 240] width 440 height 40
type input "$25,000"
click at [1024, 465] on button "Next" at bounding box center [1034, 471] width 236 height 36
select select "21"
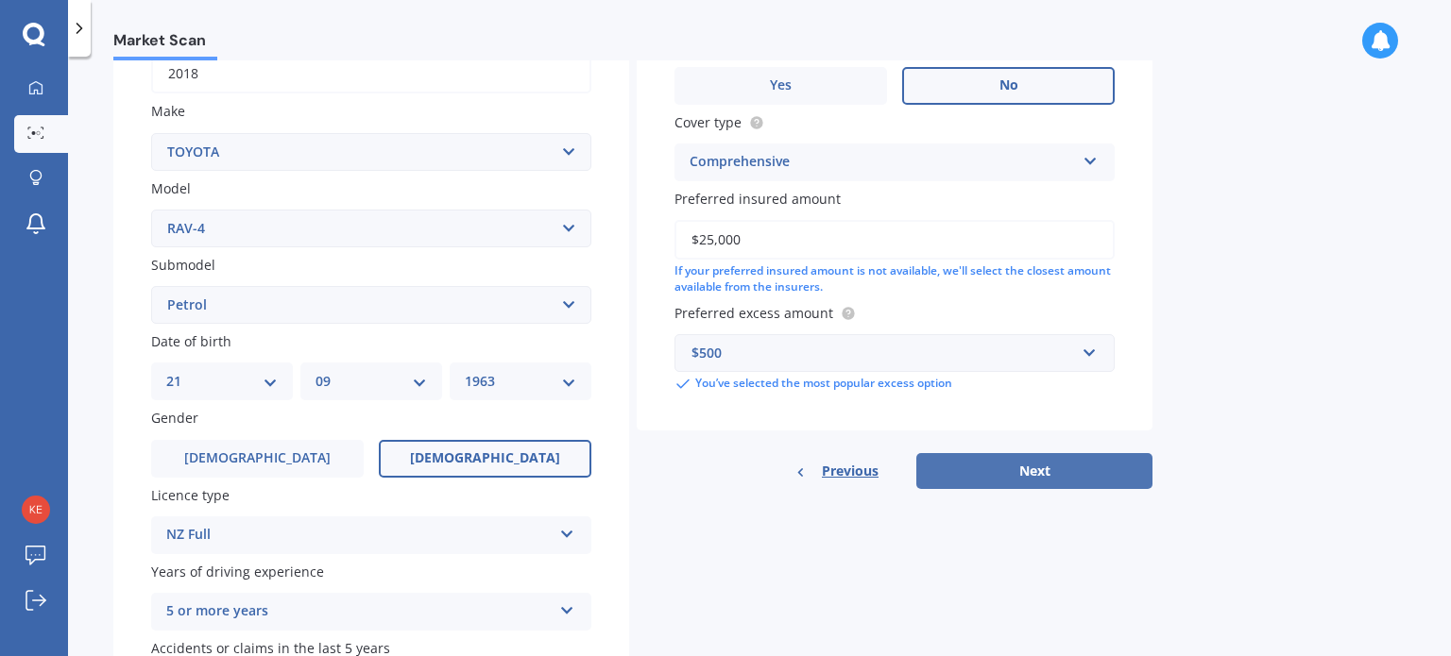
select select "09"
select select "1963"
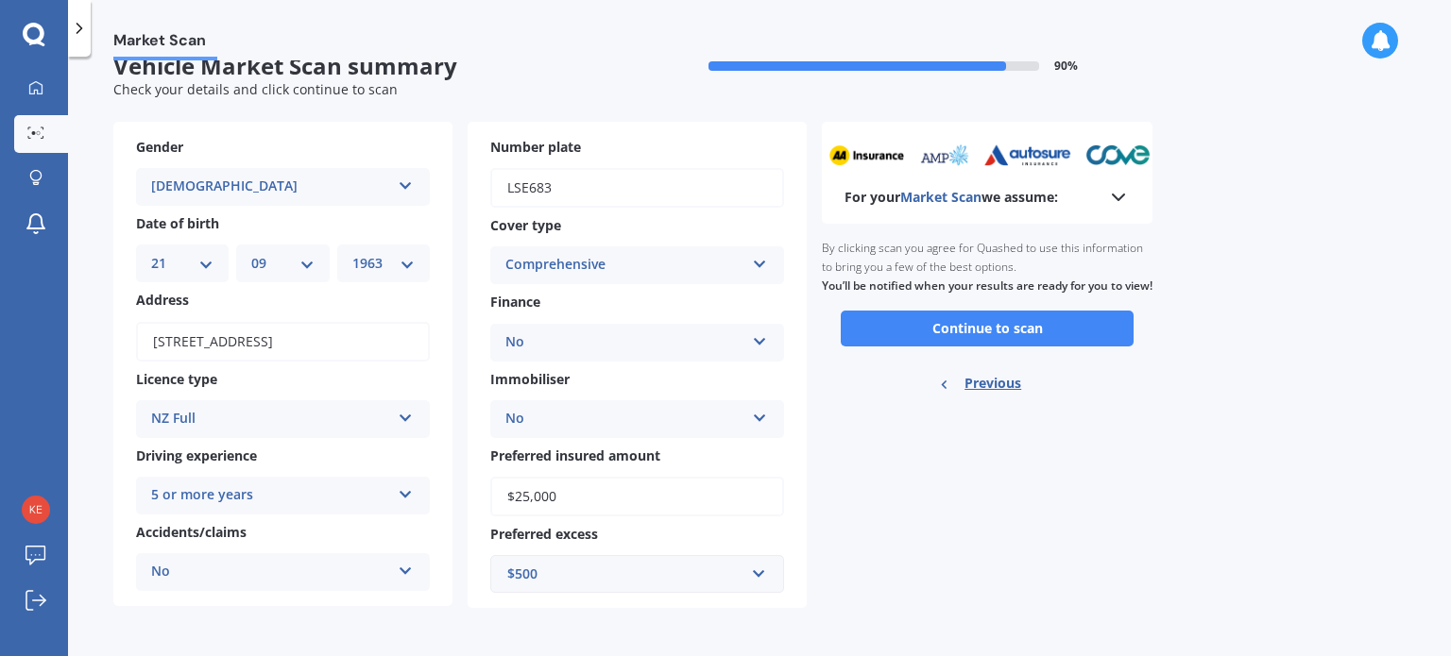
scroll to position [0, 0]
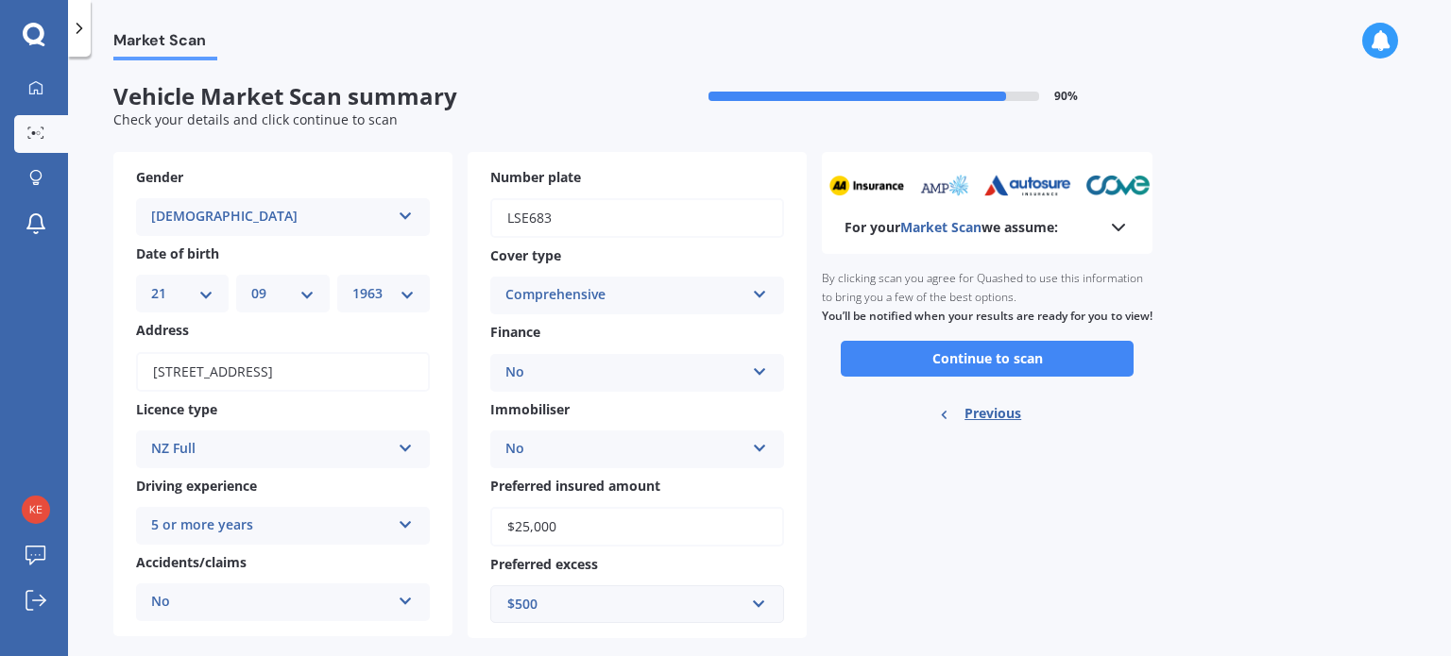
click at [1115, 229] on icon at bounding box center [1118, 227] width 23 height 23
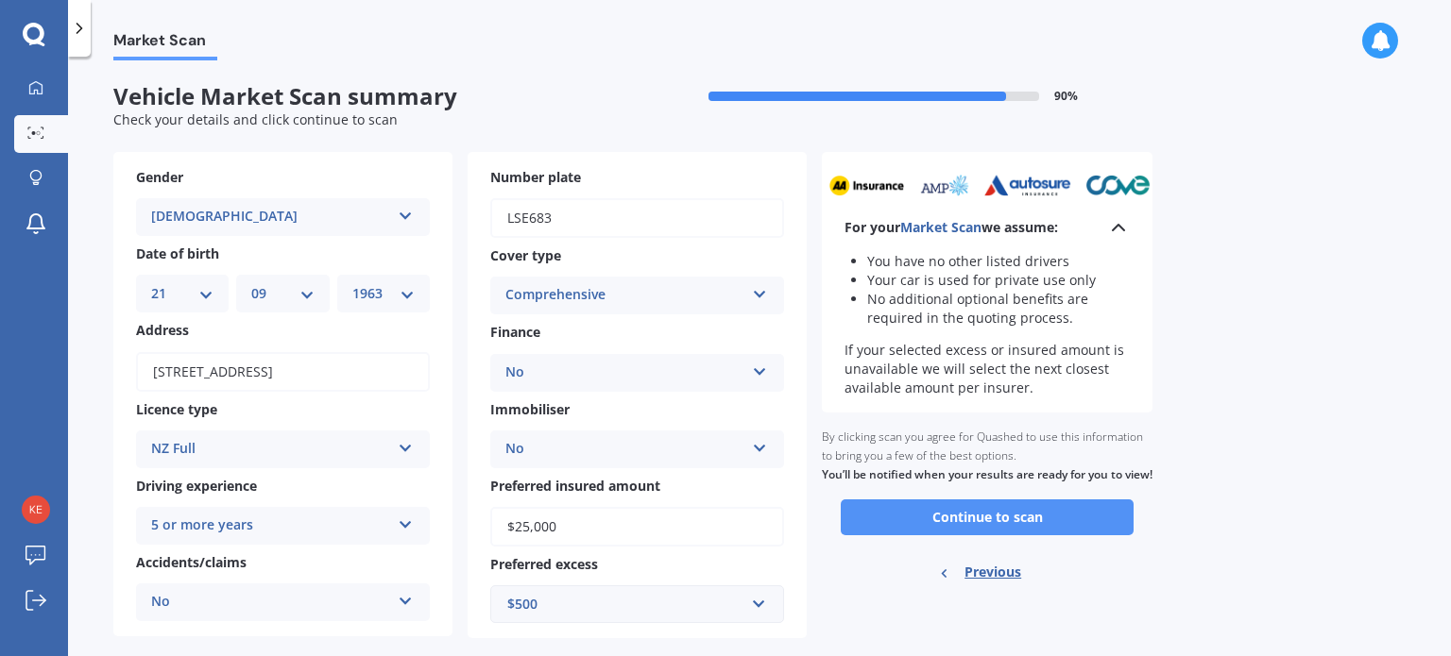
click at [982, 536] on button "Continue to scan" at bounding box center [987, 518] width 293 height 36
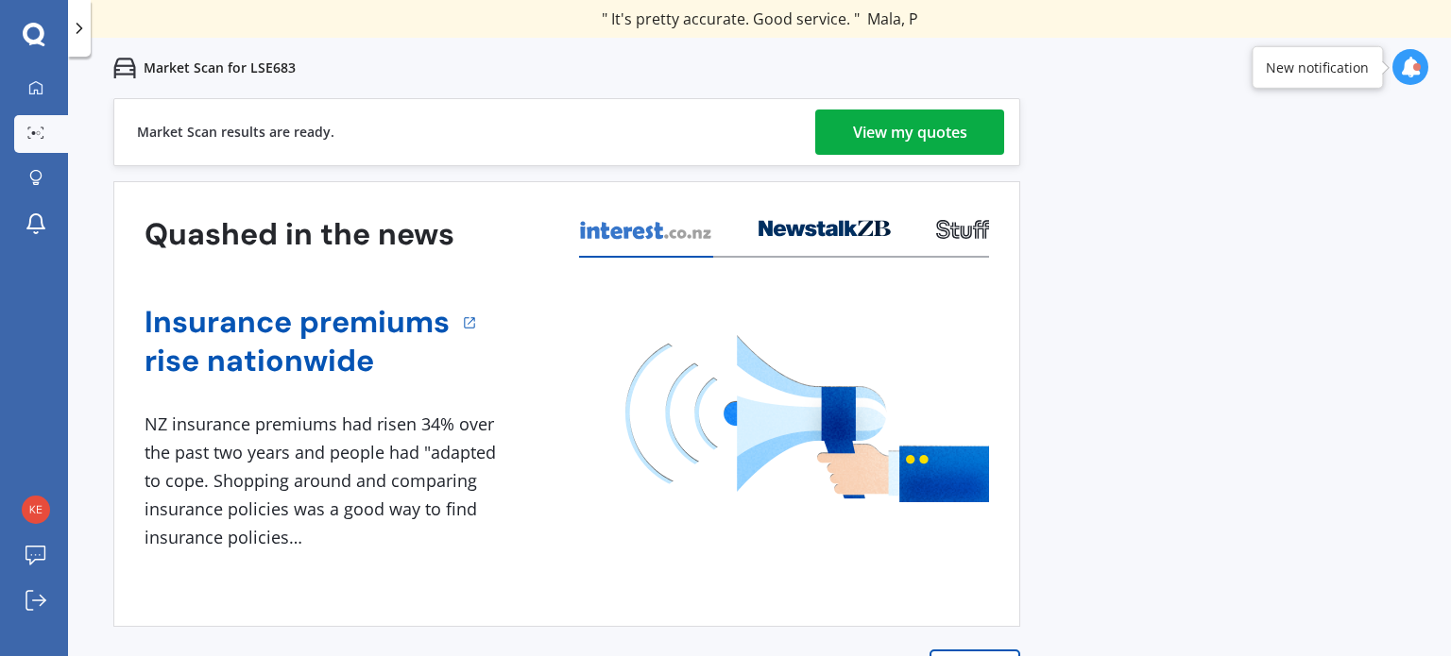
click at [899, 131] on div "View my quotes" at bounding box center [910, 132] width 114 height 45
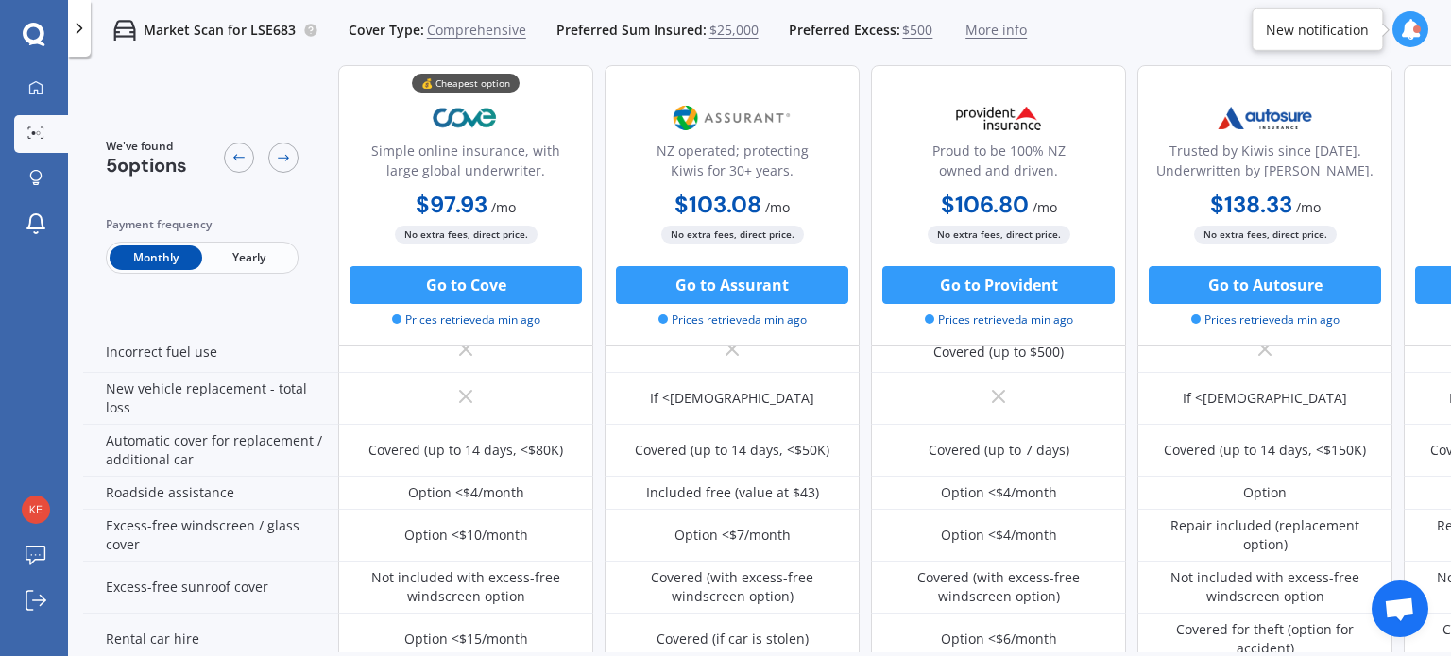
scroll to position [567, 0]
